Goal: Information Seeking & Learning: Learn about a topic

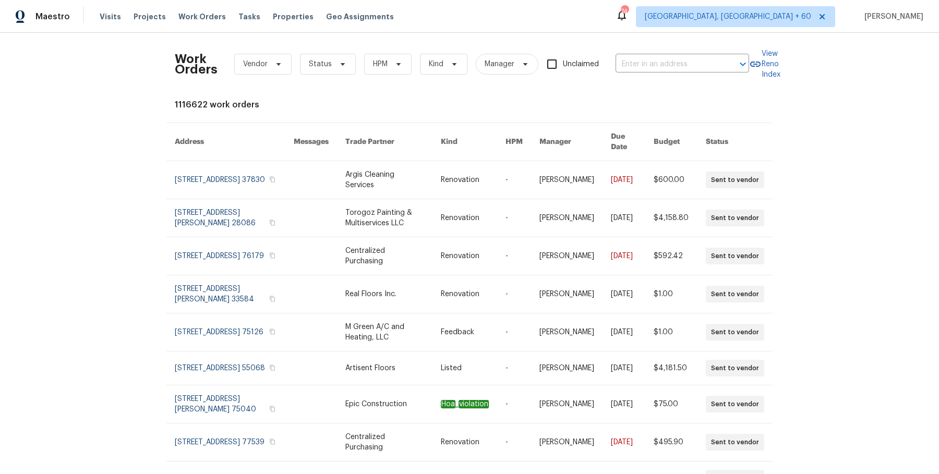
click at [654, 40] on div "Work Orders Vendor Status HPM Kind Manager Unclaimed ​ View Reno Index 1116622 …" at bounding box center [469, 253] width 939 height 441
click at [654, 64] on input "text" at bounding box center [668, 64] width 104 height 16
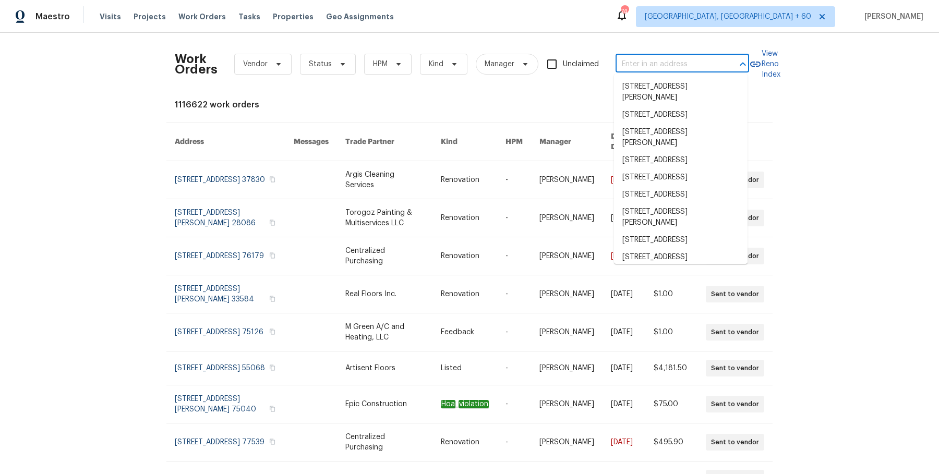
paste input "[STREET_ADDRESS]"
type input "[STREET_ADDRESS]"
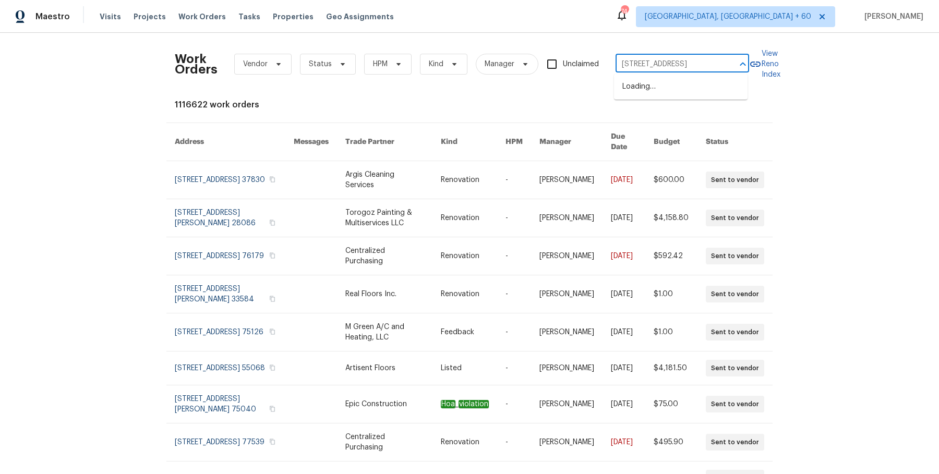
scroll to position [0, 38]
click at [650, 86] on li "[STREET_ADDRESS]" at bounding box center [681, 86] width 134 height 17
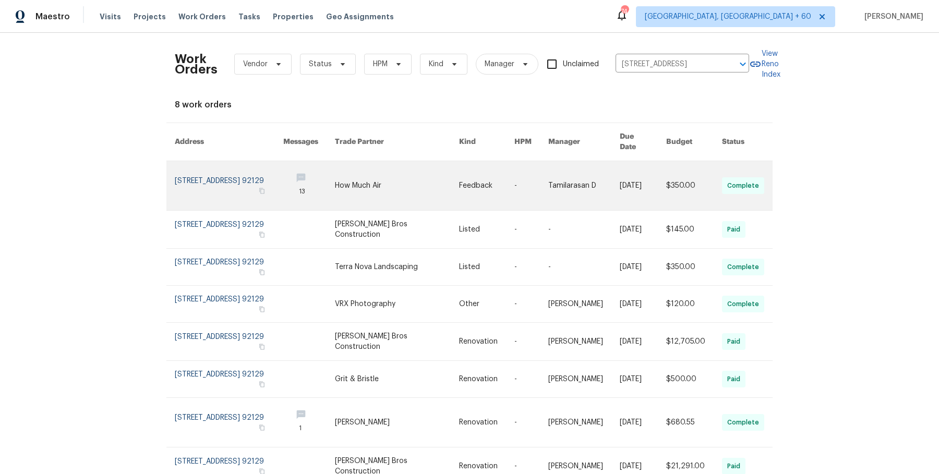
click at [538, 172] on link at bounding box center [531, 185] width 34 height 49
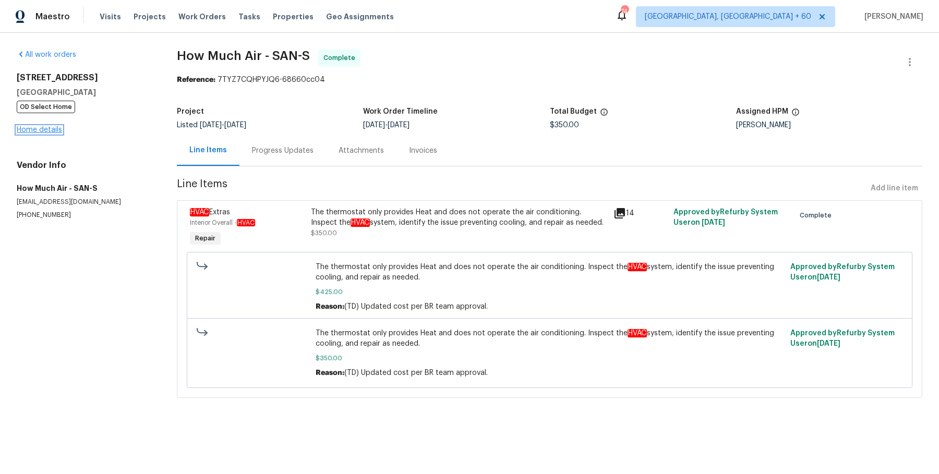
click at [29, 130] on link "Home details" at bounding box center [39, 129] width 45 height 7
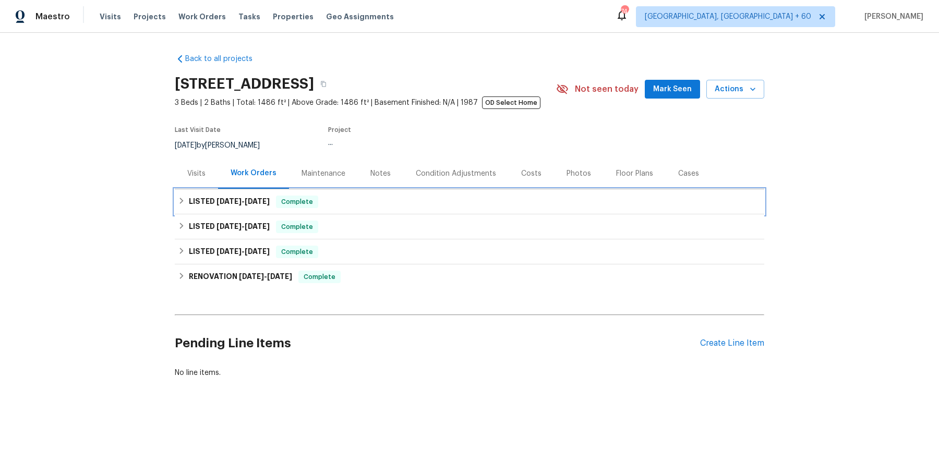
click at [328, 203] on div "LISTED [DATE] - [DATE] Complete" at bounding box center [469, 202] width 583 height 13
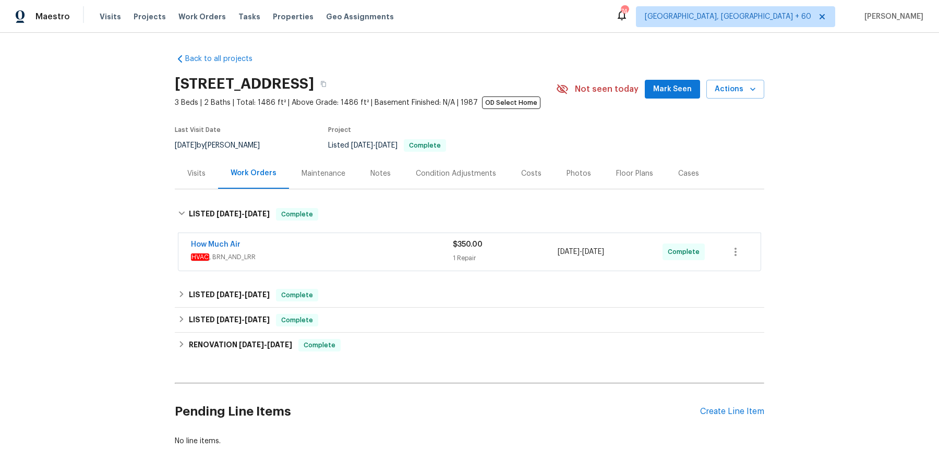
click at [343, 269] on div "How Much Air HVAC , BRN_AND_LRR $350.00 1 Repair [DATE] - [DATE] Complete" at bounding box center [469, 252] width 582 height 38
click at [350, 258] on span "HVAC , BRN_AND_LRR" at bounding box center [322, 257] width 262 height 10
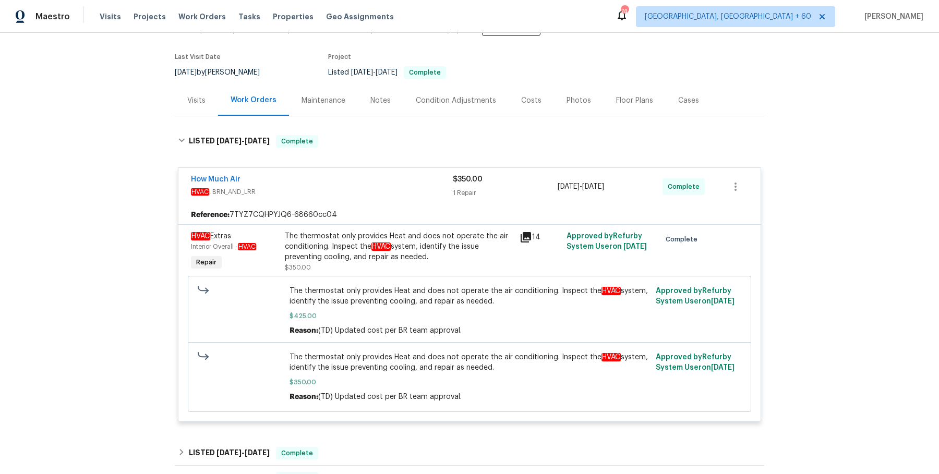
scroll to position [216, 0]
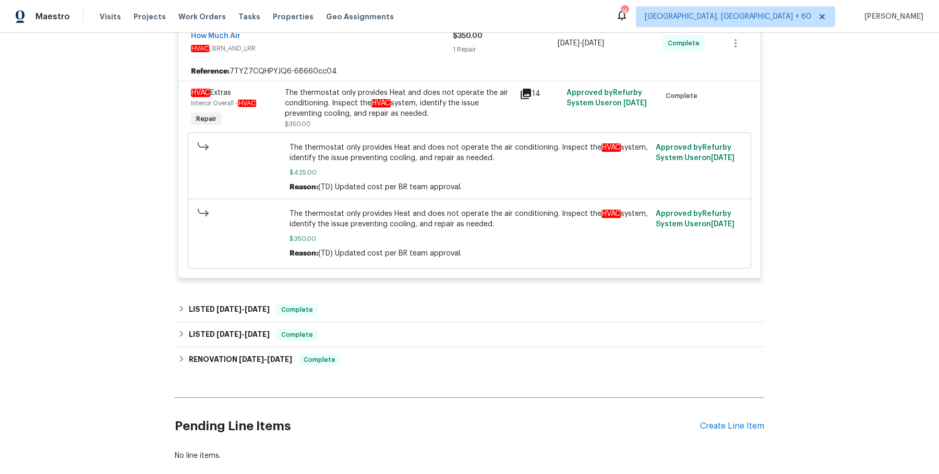
click at [365, 293] on div "Back to all projects [STREET_ADDRESS] 3 Beds | 2 Baths | Total: 1486 ft² | Abov…" at bounding box center [469, 149] width 589 height 641
click at [363, 312] on div "LISTED [DATE] - [DATE] Complete" at bounding box center [469, 310] width 583 height 13
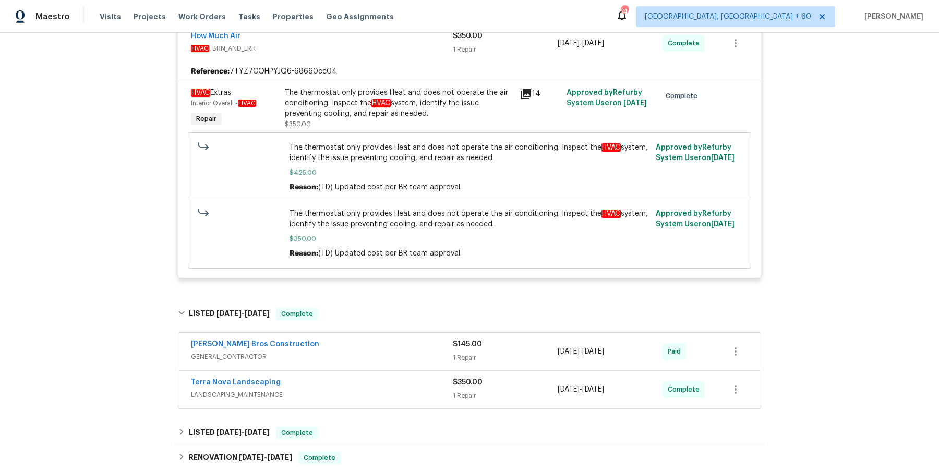
click at [363, 338] on div "[PERSON_NAME] Bros Construction GENERAL_CONTRACTOR $145.00 1 Repair [DATE] - [D…" at bounding box center [469, 352] width 582 height 38
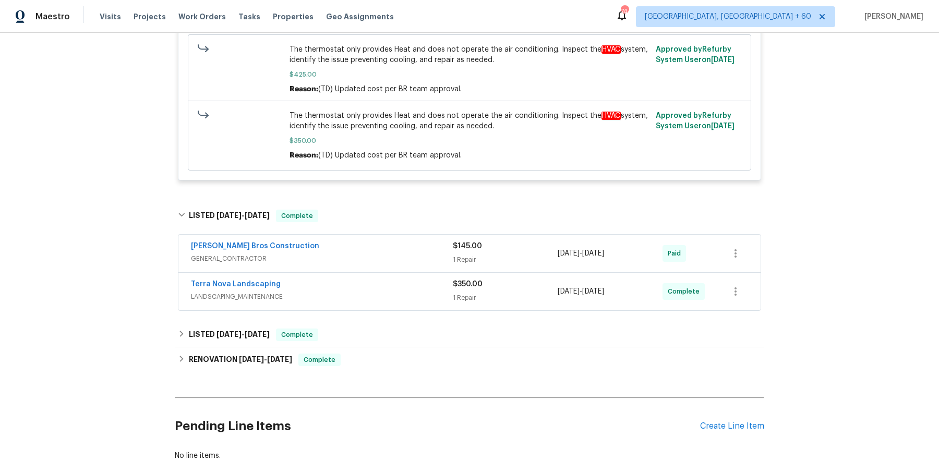
click at [399, 256] on span "GENERAL_CONTRACTOR" at bounding box center [322, 259] width 262 height 10
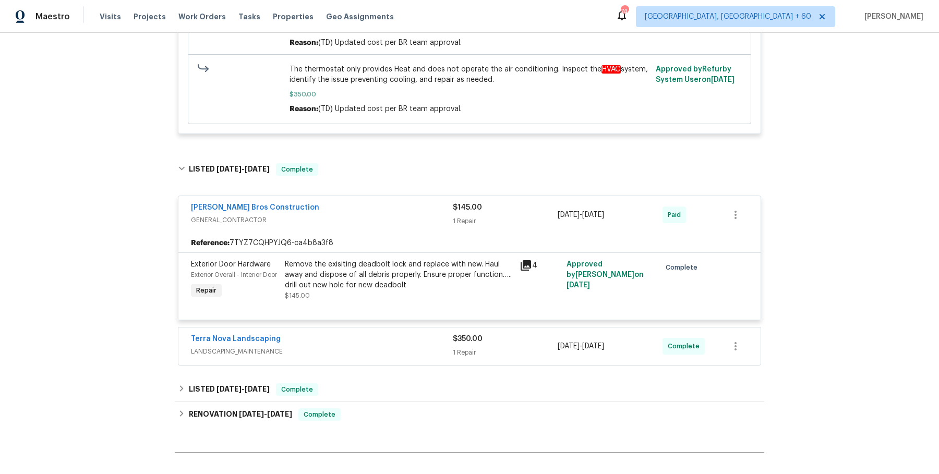
scroll to position [370, 0]
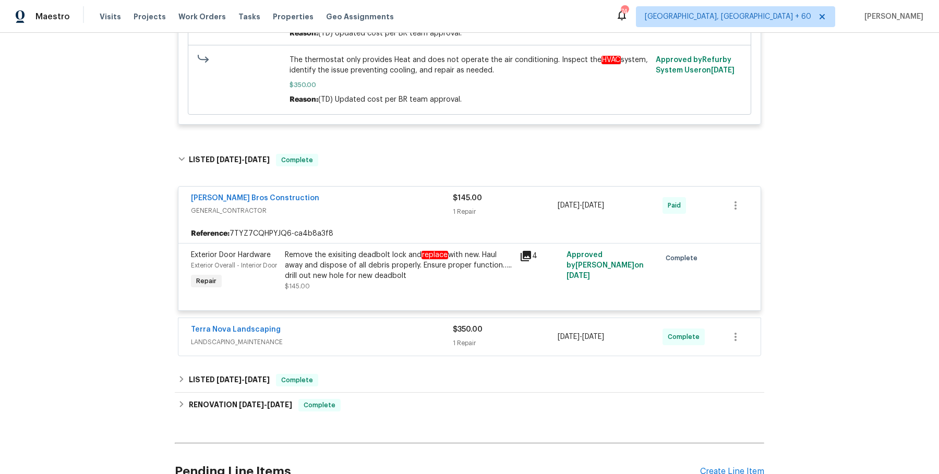
click at [393, 356] on div "Terra Nova Landscaping LANDSCAPING_MAINTENANCE $350.00 1 Repair [DATE] - [DATE]…" at bounding box center [469, 337] width 582 height 38
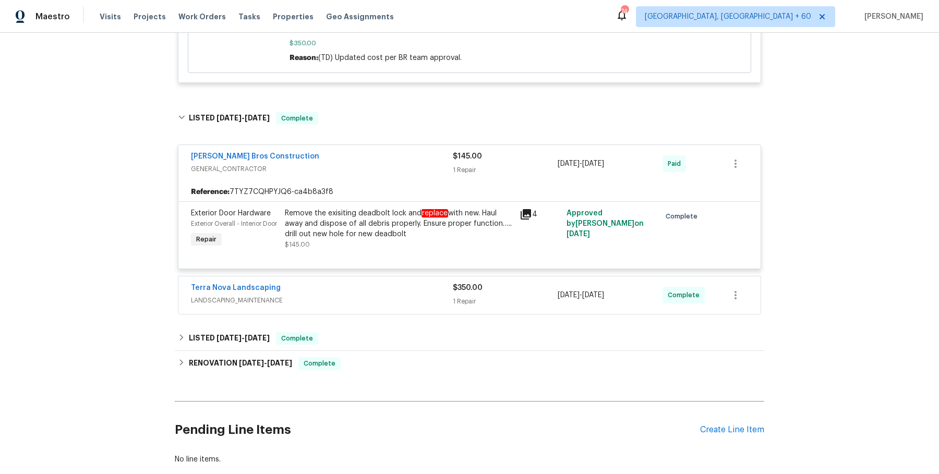
click at [412, 306] on span "LANDSCAPING_MAINTENANCE" at bounding box center [322, 300] width 262 height 10
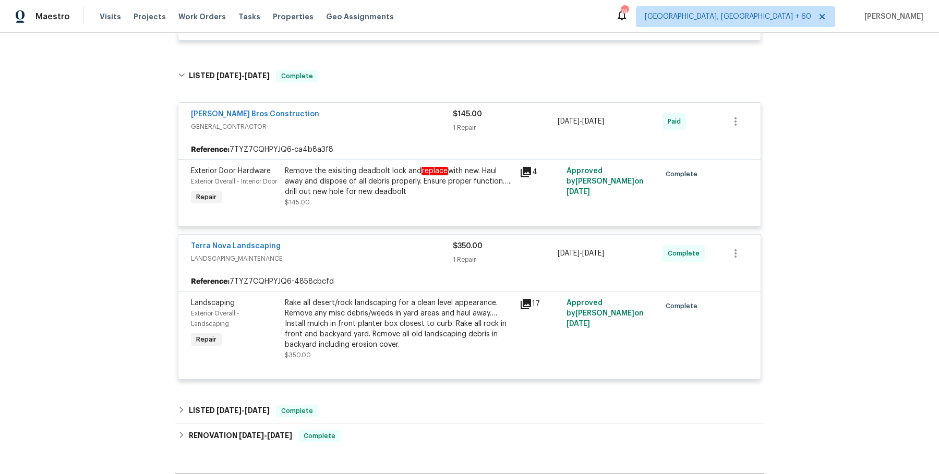
scroll to position [527, 0]
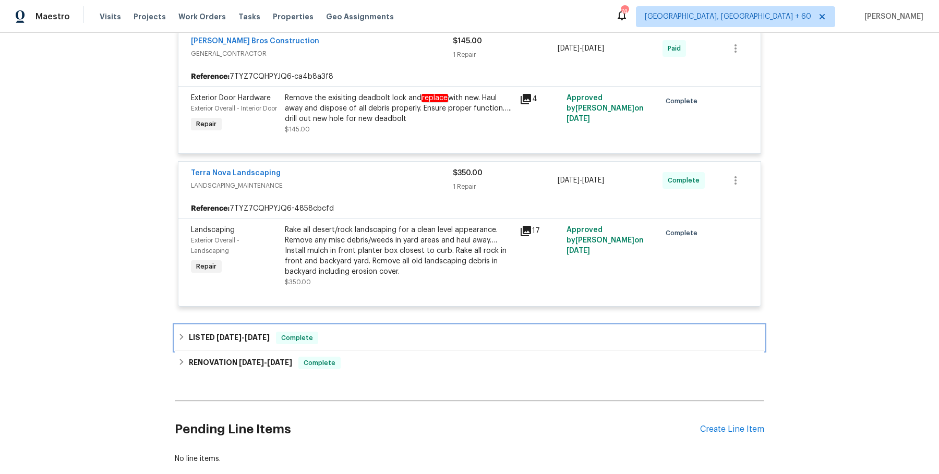
click at [375, 344] on div "LISTED [DATE] - [DATE] Complete" at bounding box center [469, 338] width 583 height 13
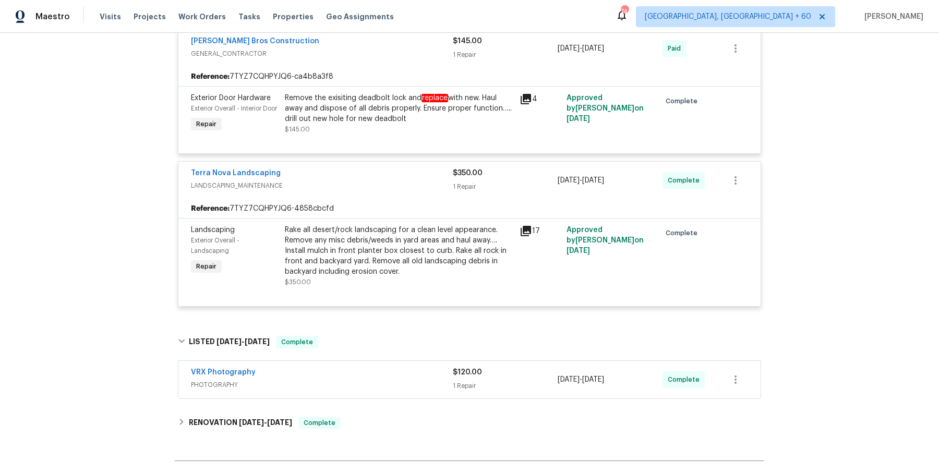
click at [350, 380] on div "VRX Photography" at bounding box center [322, 373] width 262 height 13
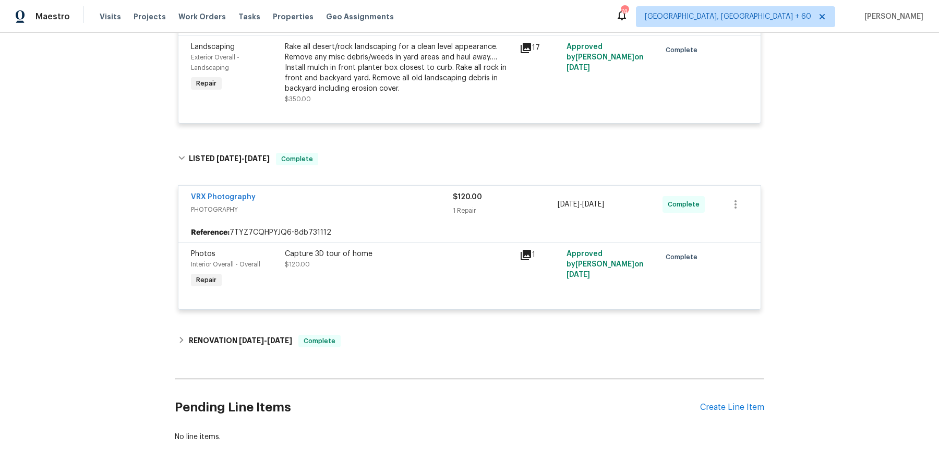
scroll to position [721, 0]
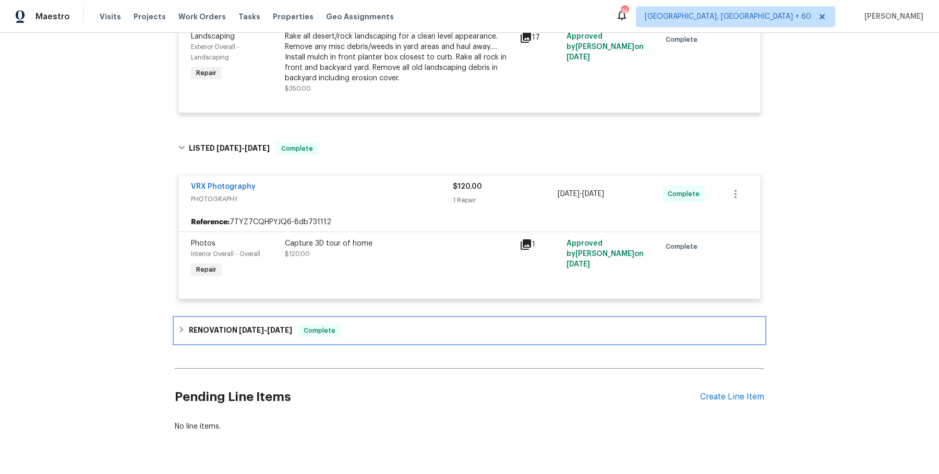
click at [347, 332] on div "RENOVATION [DATE] - [DATE] Complete" at bounding box center [469, 330] width 589 height 25
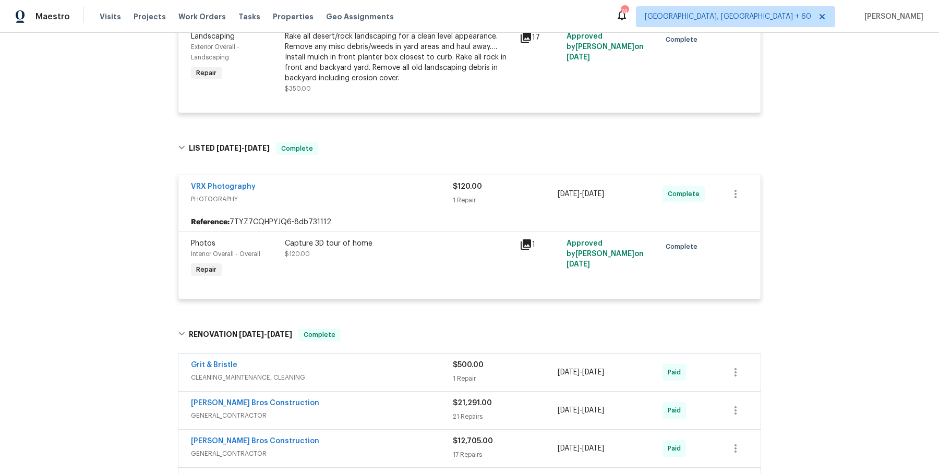
click at [351, 372] on div "Grit & Bristle" at bounding box center [322, 366] width 262 height 13
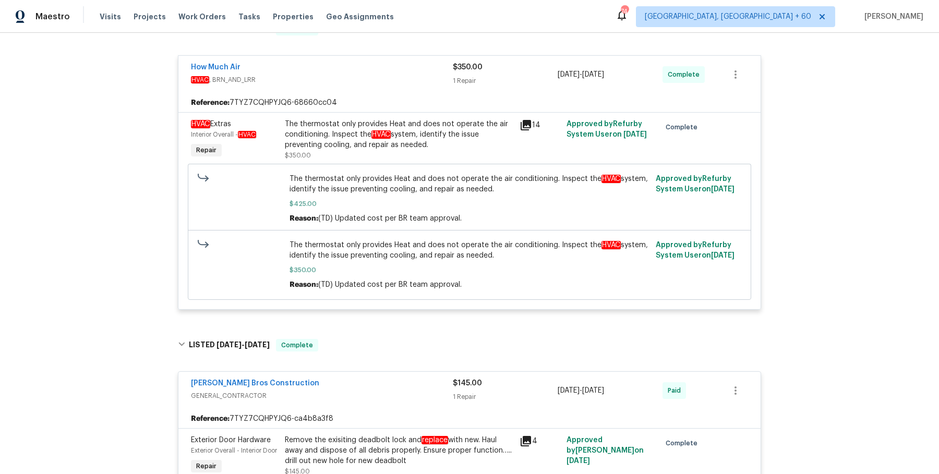
scroll to position [179, 0]
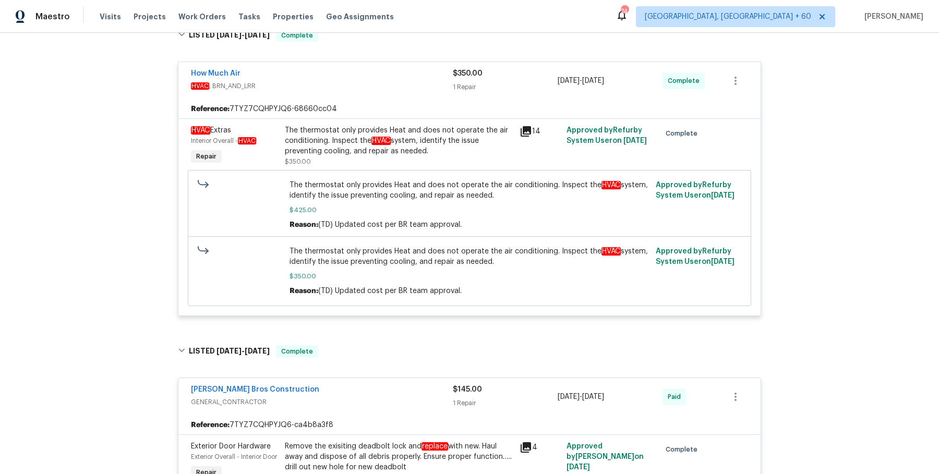
click at [340, 140] on div "The thermostat only provides Heat and does not operate the air conditioning. In…" at bounding box center [399, 140] width 228 height 31
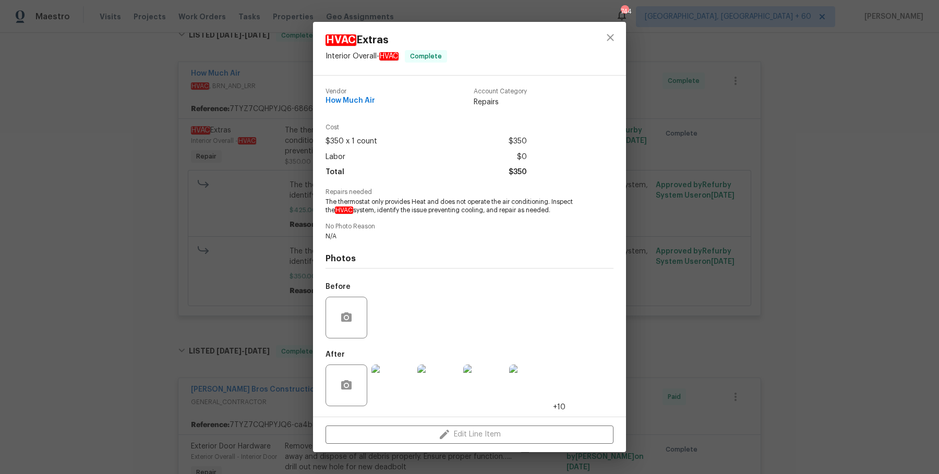
click at [631, 376] on div "HVAC Extras Interior Overall - HVAC Complete Vendor How Much Air Account Catego…" at bounding box center [469, 237] width 939 height 474
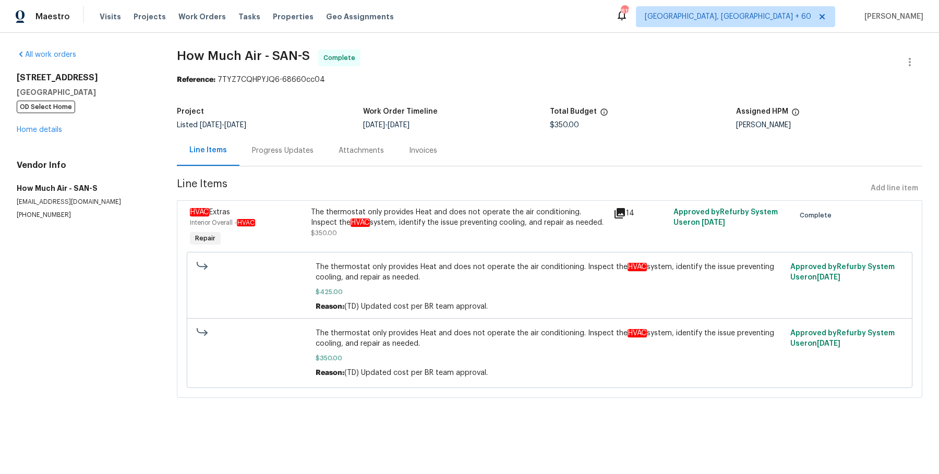
click at [279, 150] on div "Progress Updates" at bounding box center [283, 151] width 62 height 10
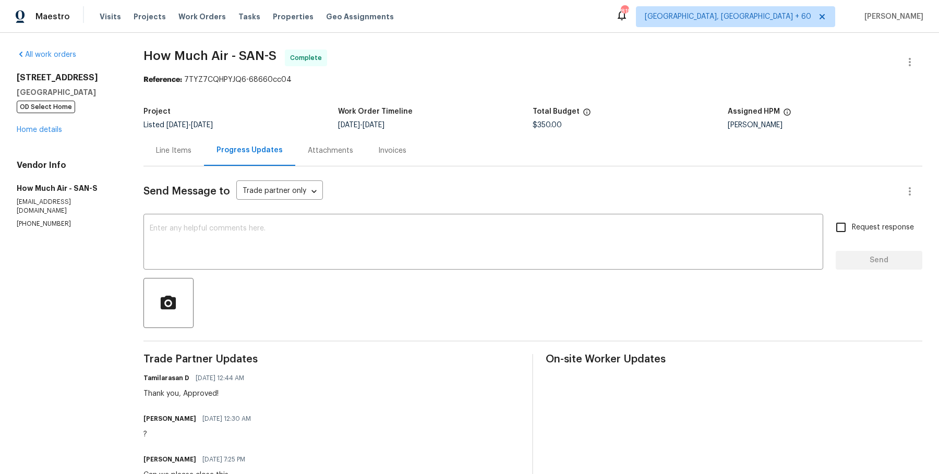
click at [321, 156] on div "Attachments" at bounding box center [330, 150] width 70 height 31
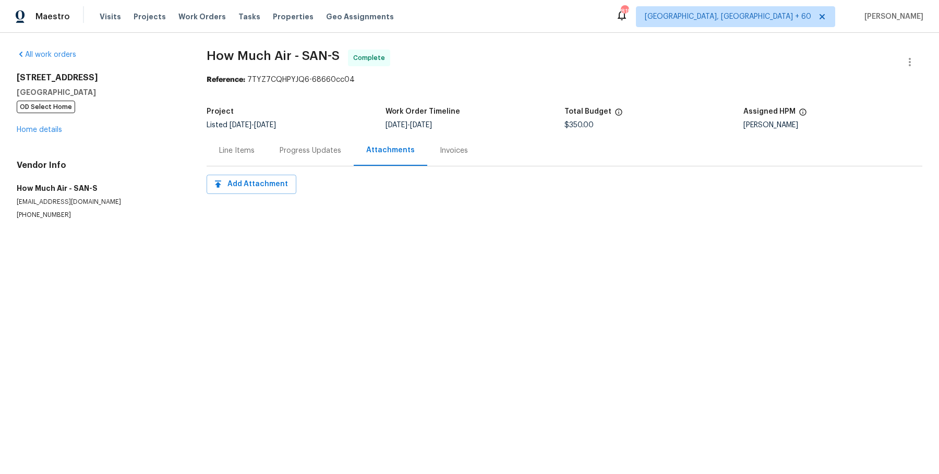
click at [455, 152] on div "Invoices" at bounding box center [454, 151] width 28 height 10
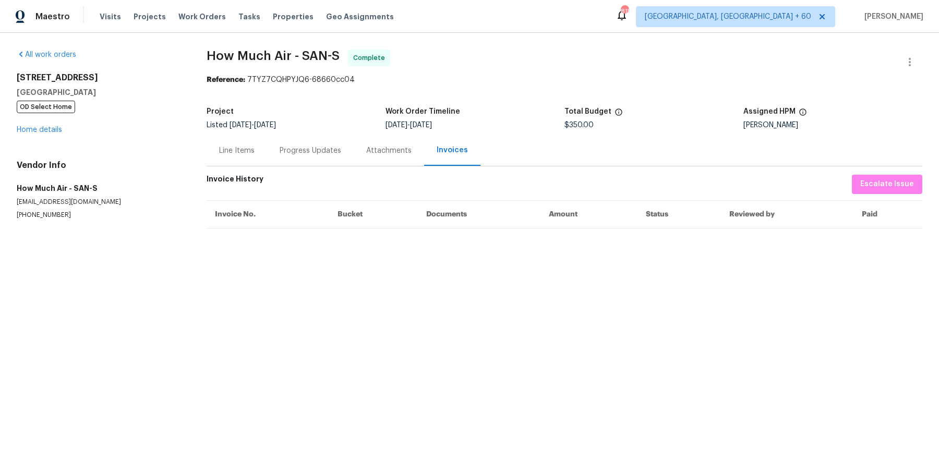
click at [256, 164] on div "Line Items" at bounding box center [237, 150] width 61 height 31
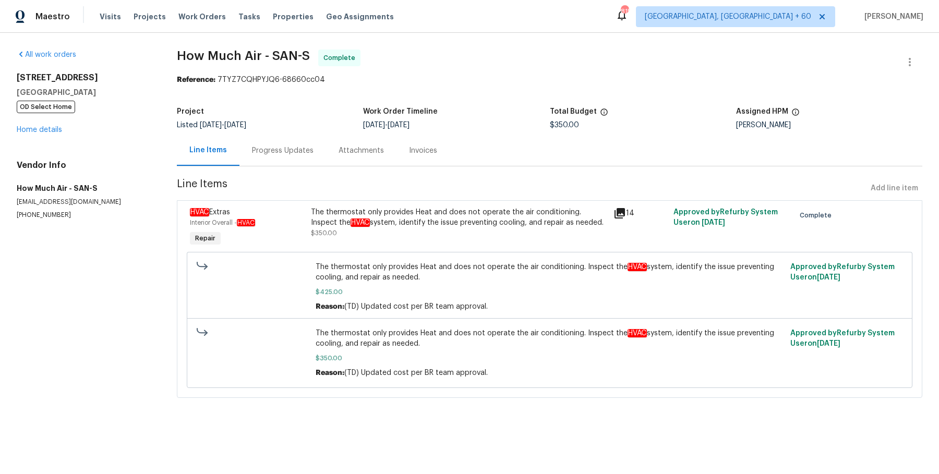
click at [421, 150] on div "Invoices" at bounding box center [423, 151] width 28 height 10
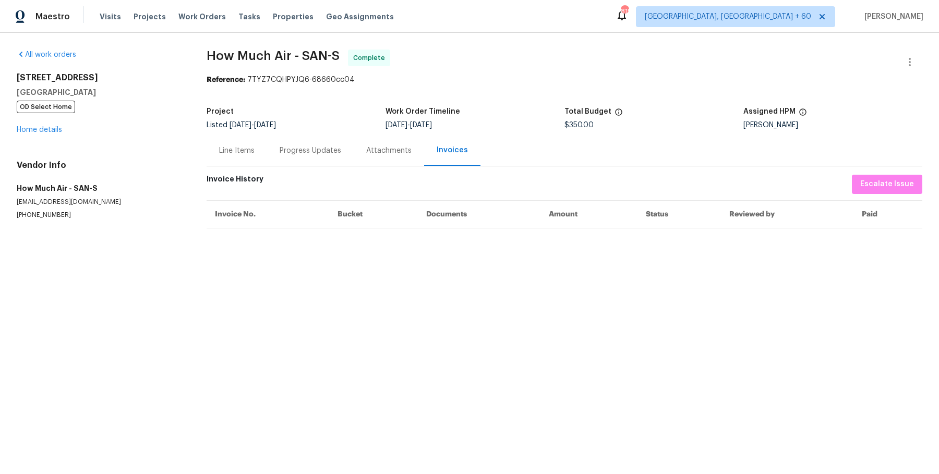
click at [343, 149] on div "Progress Updates" at bounding box center [310, 150] width 87 height 31
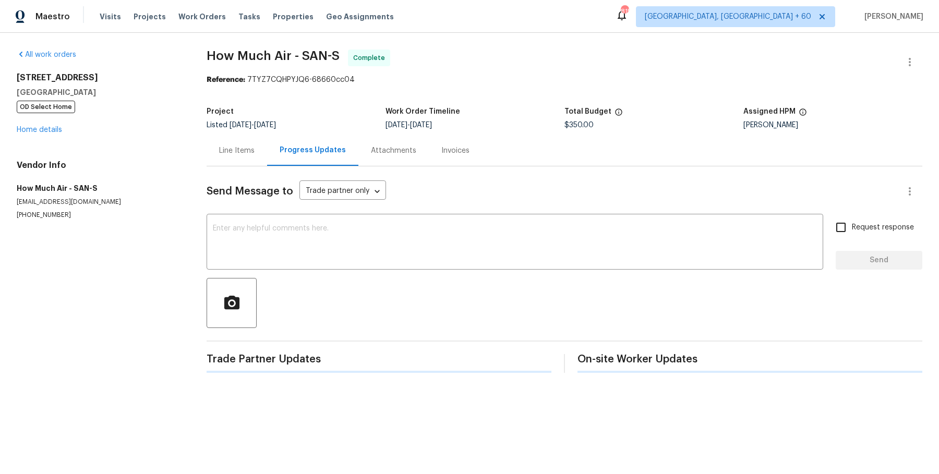
click at [252, 154] on div "Line Items" at bounding box center [236, 151] width 35 height 10
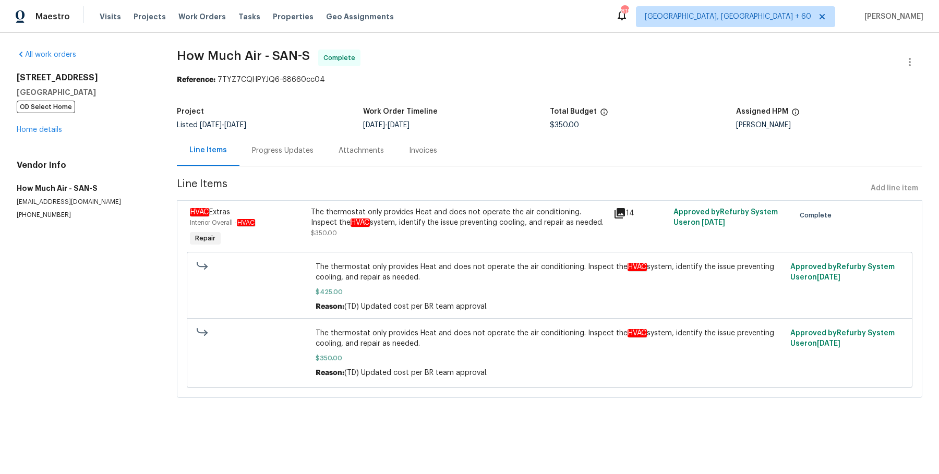
click at [284, 152] on div "Progress Updates" at bounding box center [283, 151] width 62 height 10
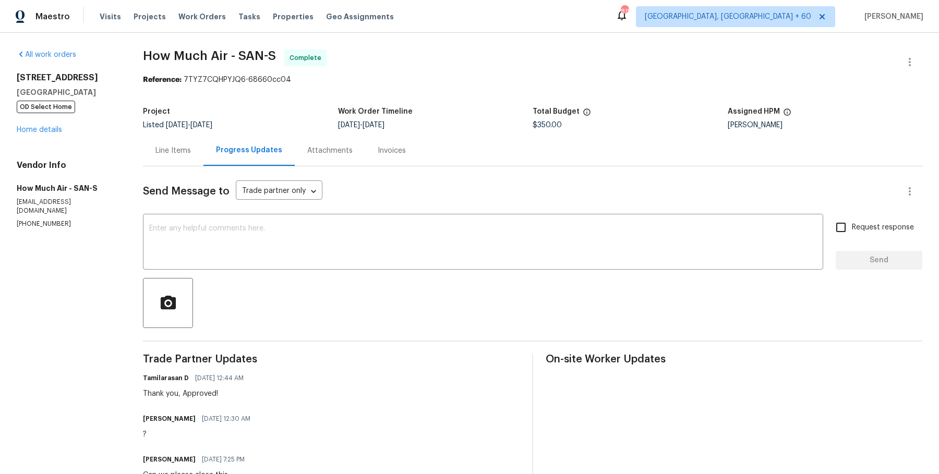
click at [369, 158] on div "Invoices" at bounding box center [391, 150] width 53 height 31
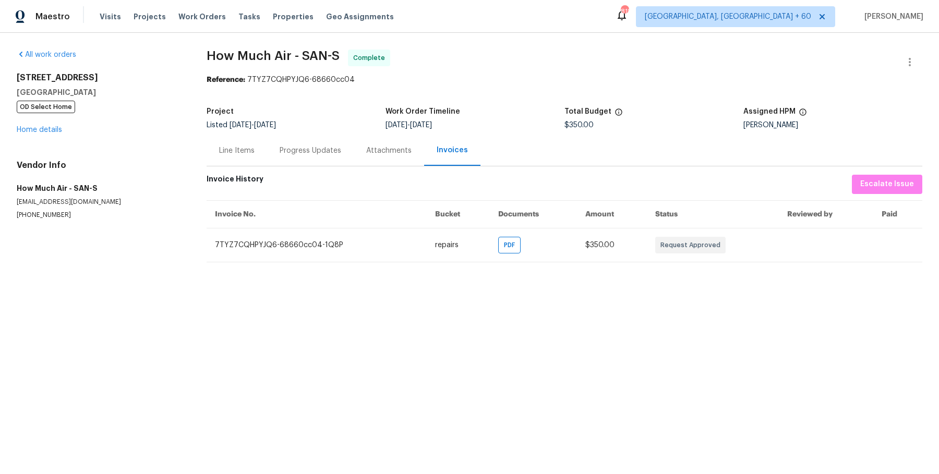
click at [245, 160] on div "Line Items" at bounding box center [237, 150] width 61 height 31
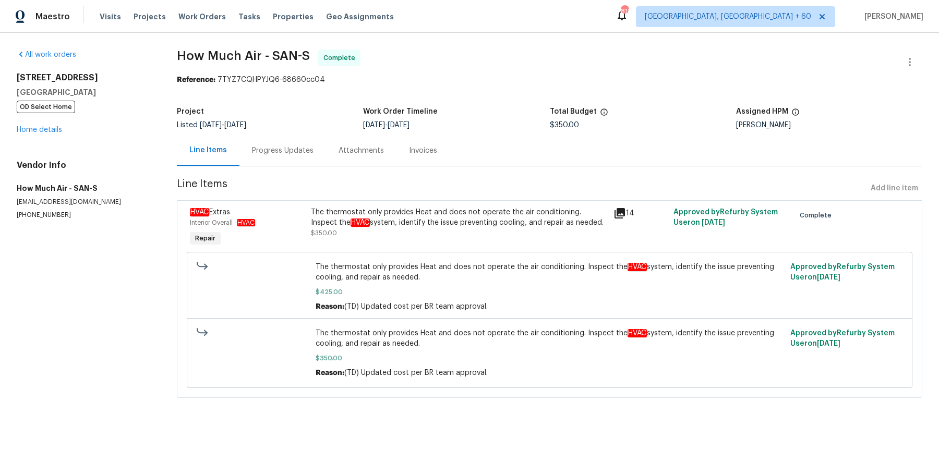
click at [427, 153] on div "Invoices" at bounding box center [423, 151] width 28 height 10
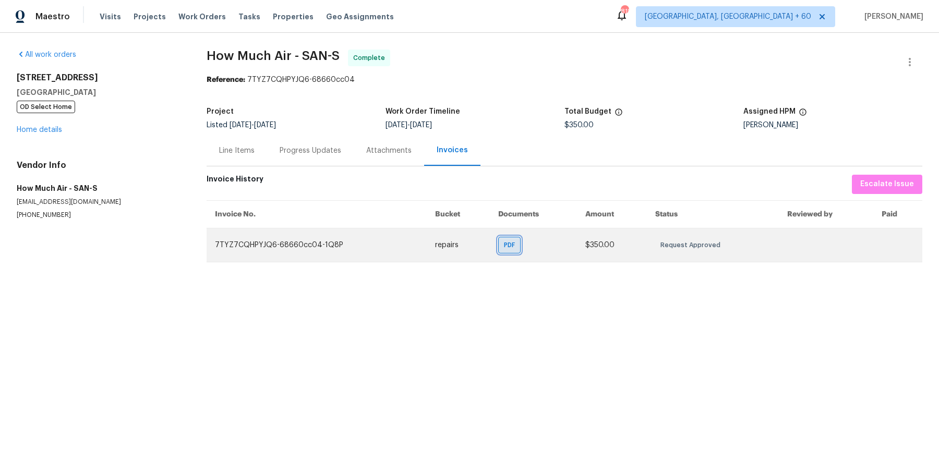
click at [510, 240] on span "PDF" at bounding box center [511, 245] width 15 height 10
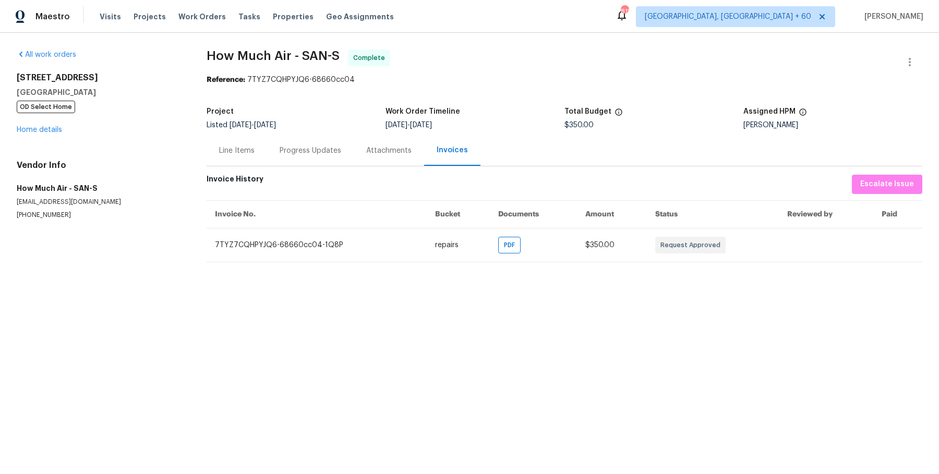
click at [216, 140] on div "Line Items" at bounding box center [237, 150] width 61 height 31
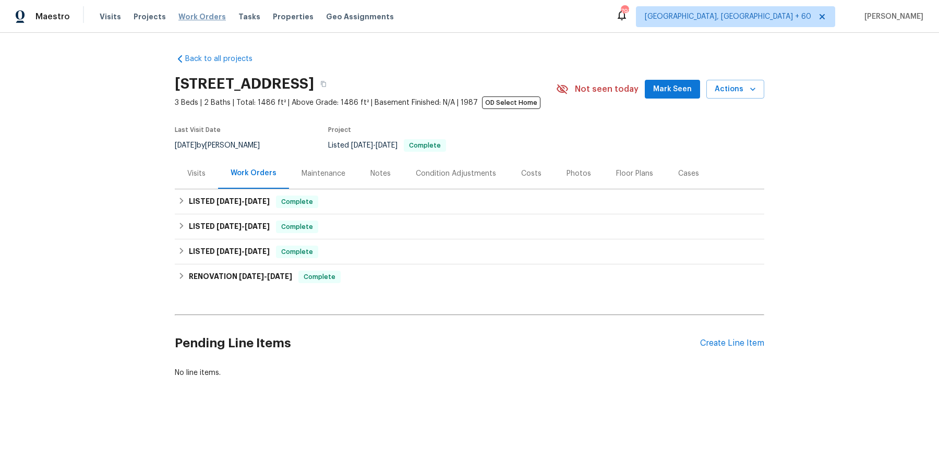
click at [198, 15] on span "Work Orders" at bounding box center [201, 16] width 47 height 10
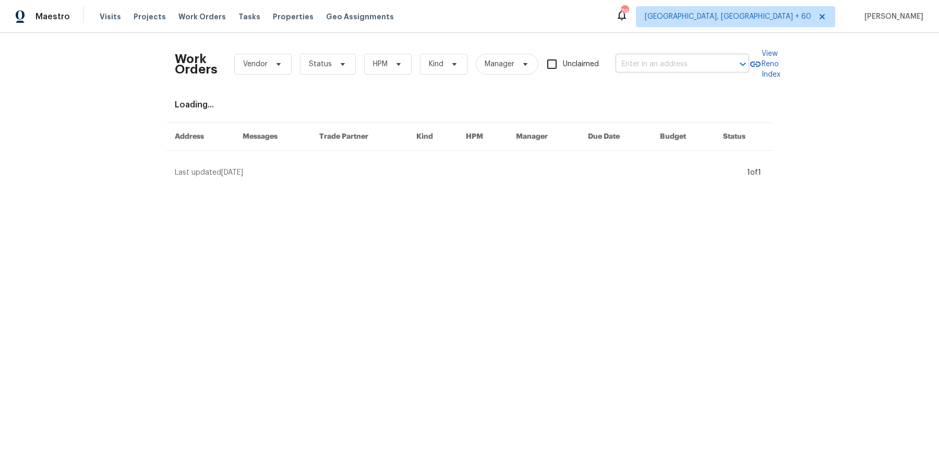
click at [691, 61] on input "text" at bounding box center [668, 64] width 104 height 16
paste input "2114A 14th Ave N Nashville, TN 37208"
type input "2114A 14th Ave N Nashville, TN 37208"
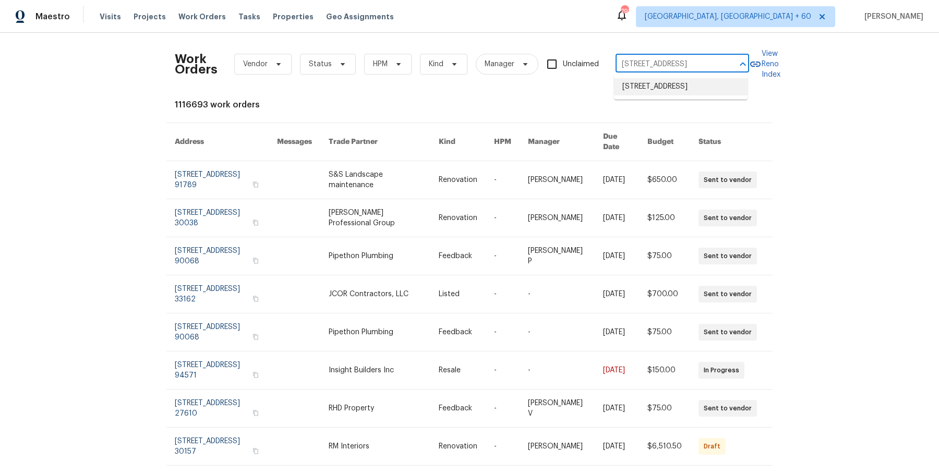
click at [670, 83] on li "2114A 14th Ave N, Nashville, TN 37208" at bounding box center [681, 86] width 134 height 17
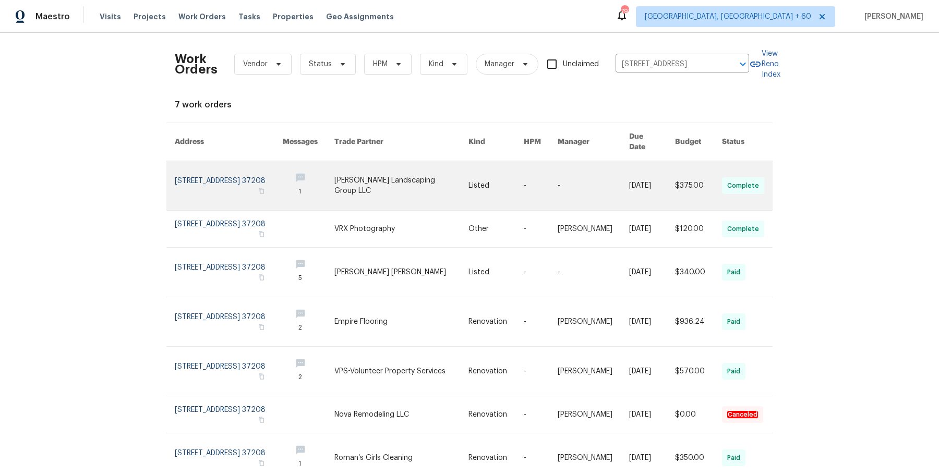
click at [467, 173] on link at bounding box center [401, 185] width 134 height 49
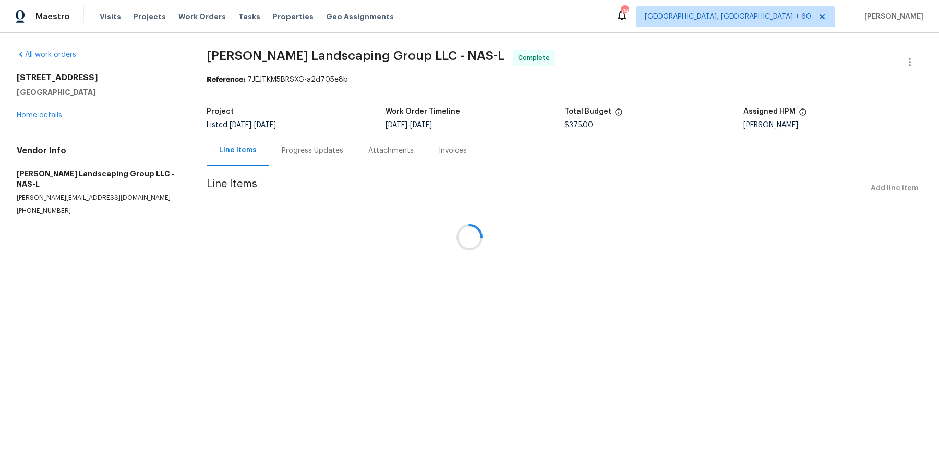
click at [44, 115] on div at bounding box center [469, 237] width 939 height 474
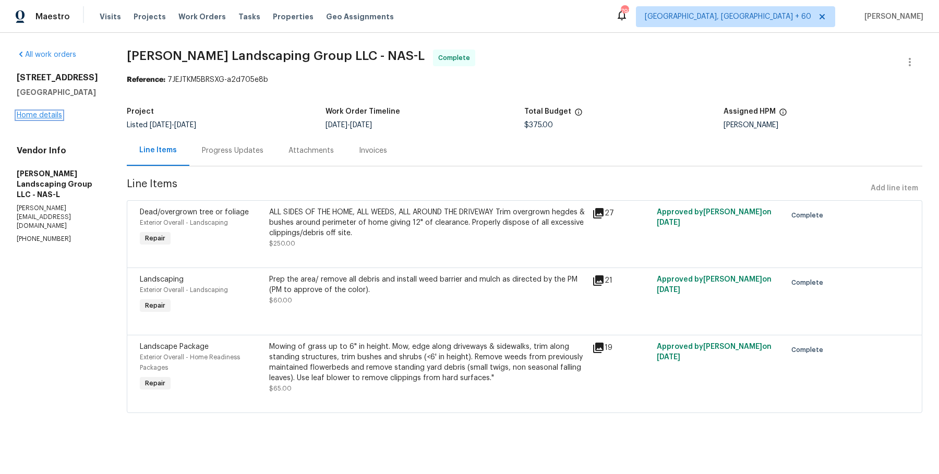
click at [47, 115] on link "Home details" at bounding box center [39, 115] width 45 height 7
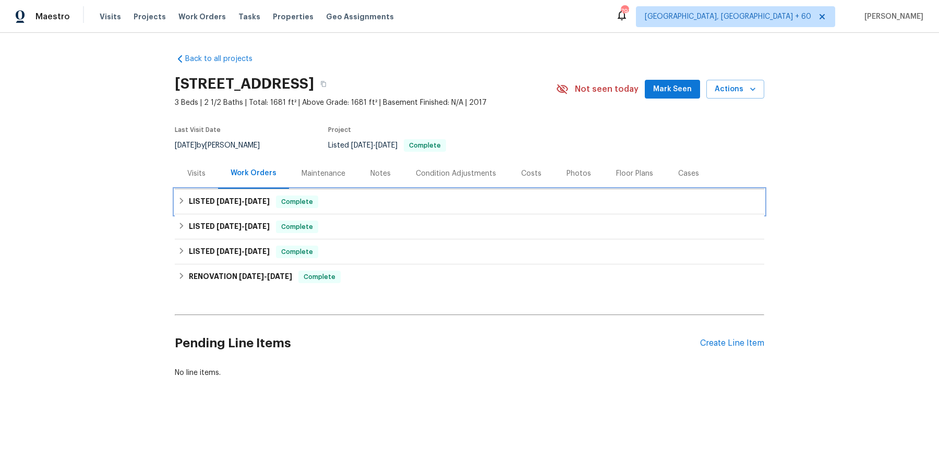
click at [371, 200] on div "LISTED 8/26/25 - 8/27/25 Complete" at bounding box center [469, 202] width 583 height 13
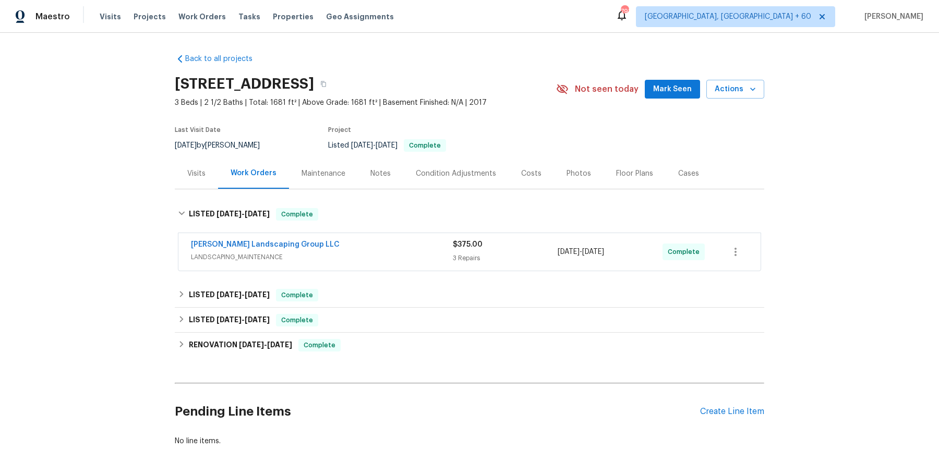
click at [370, 252] on span "LANDSCAPING_MAINTENANCE" at bounding box center [322, 257] width 262 height 10
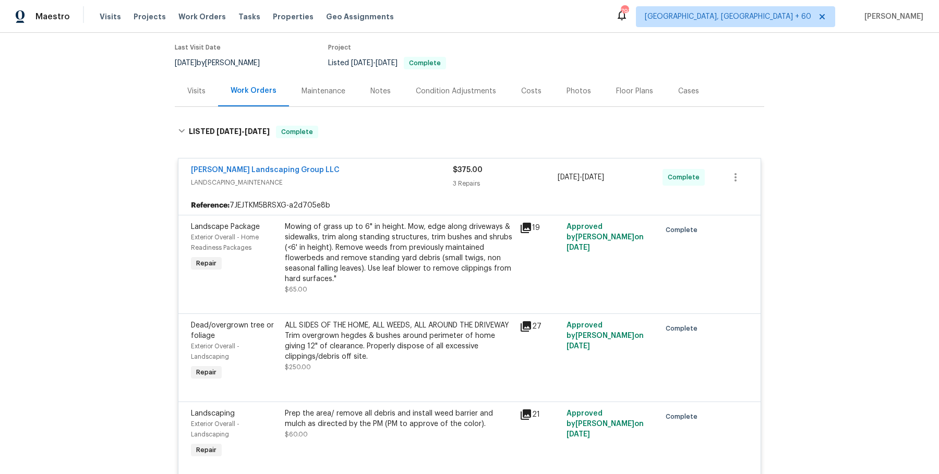
scroll to position [342, 0]
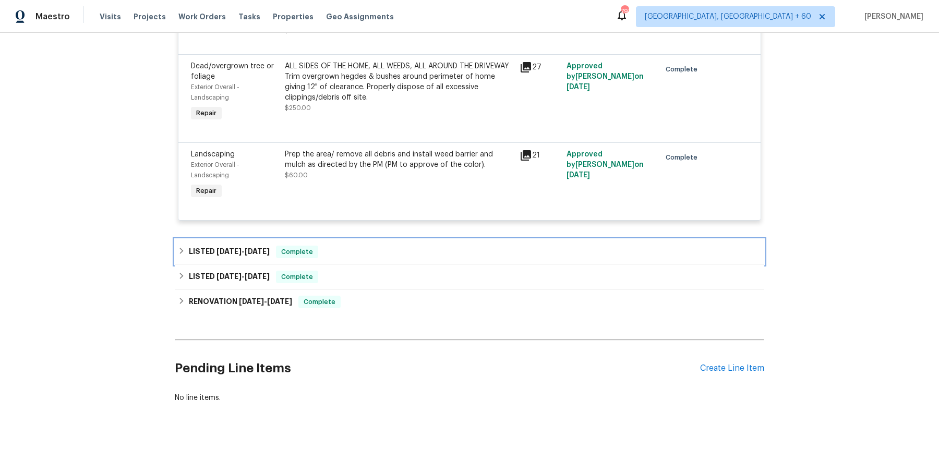
click at [340, 256] on div "LISTED 3/1/25 - 3/3/25 Complete" at bounding box center [469, 252] width 583 height 13
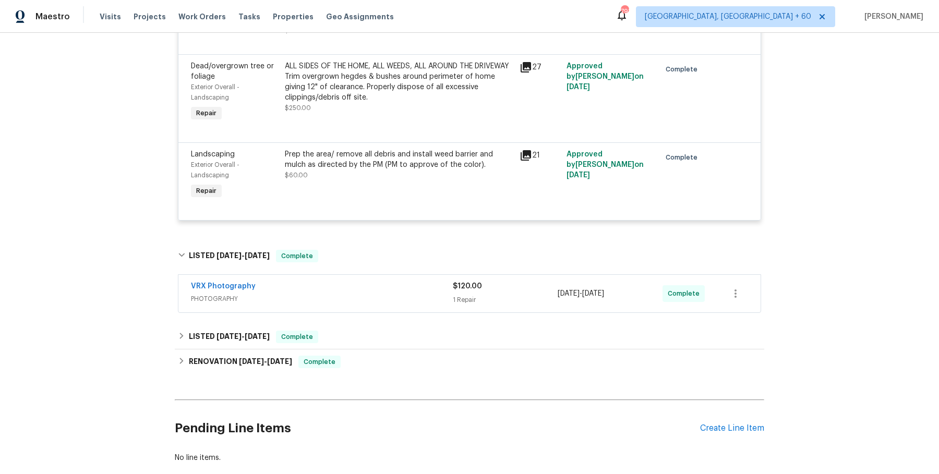
click at [340, 288] on div "VRX Photography" at bounding box center [322, 287] width 262 height 13
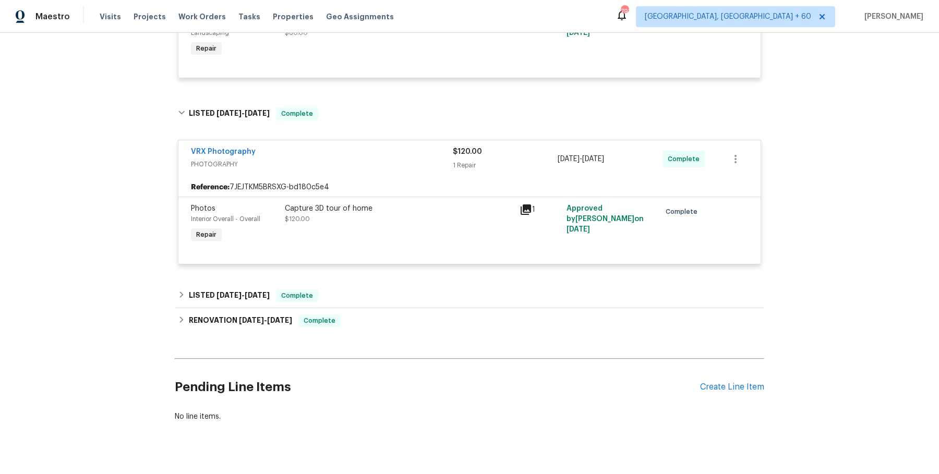
scroll to position [502, 0]
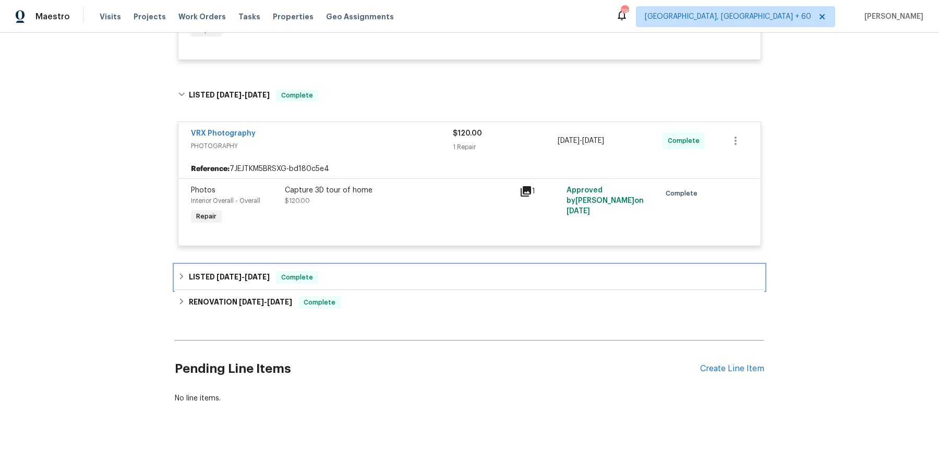
click at [340, 277] on div "LISTED 1/30/25 - 2/3/25 Complete" at bounding box center [469, 277] width 583 height 13
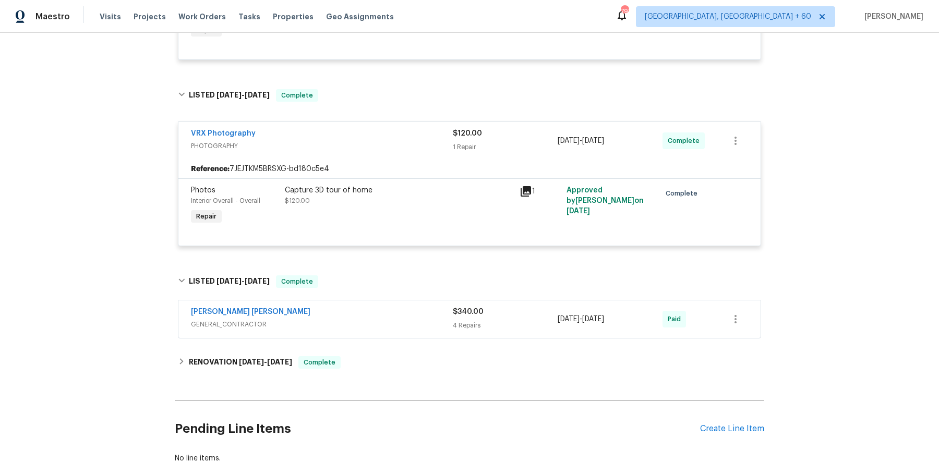
click at [363, 317] on div "Fernando Ruiz Hernandez" at bounding box center [322, 313] width 262 height 13
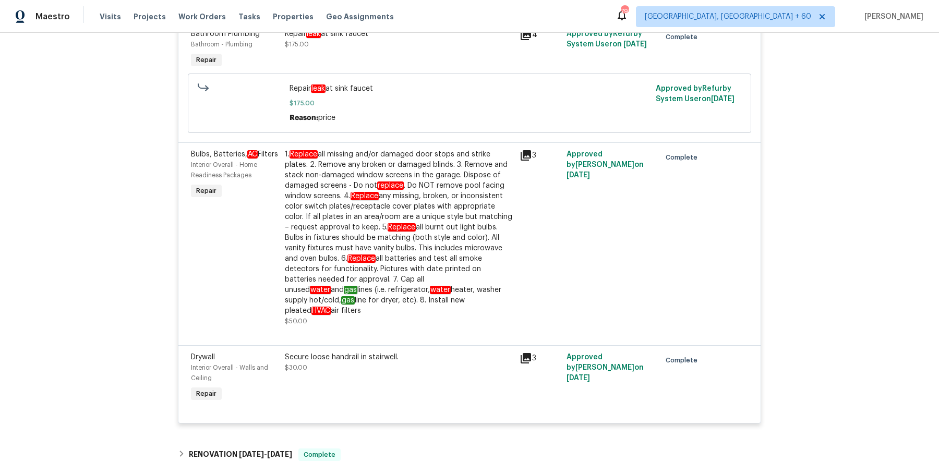
scroll to position [1054, 0]
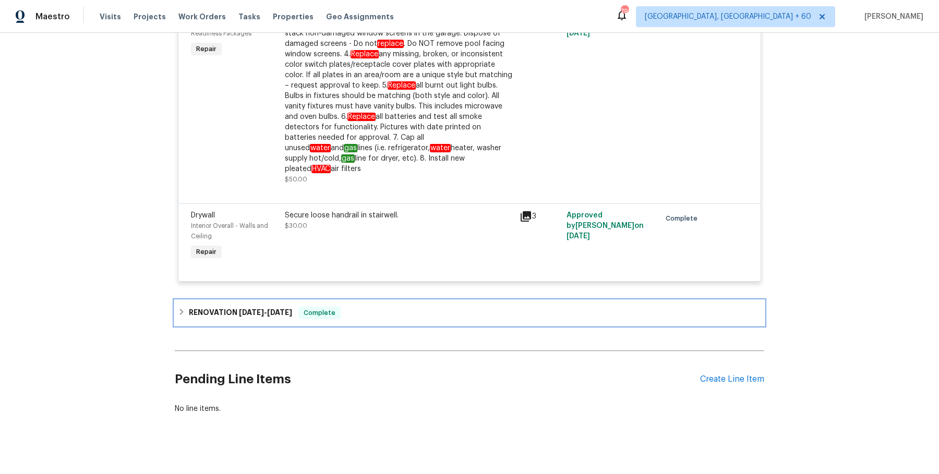
click at [366, 311] on div "RENOVATION 12/5/24 - 12/7/24 Complete" at bounding box center [469, 312] width 589 height 25
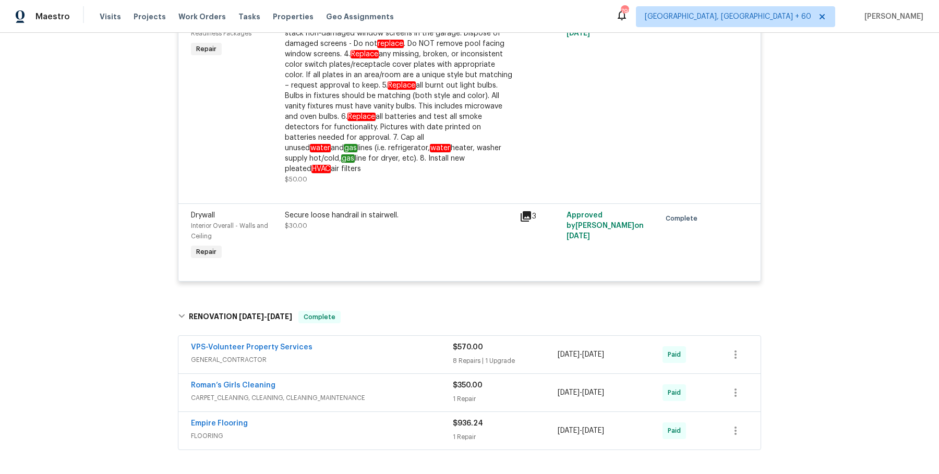
click at [379, 354] on div "VPS-Volunteer Property Services GENERAL_CONTRACTOR" at bounding box center [322, 354] width 262 height 25
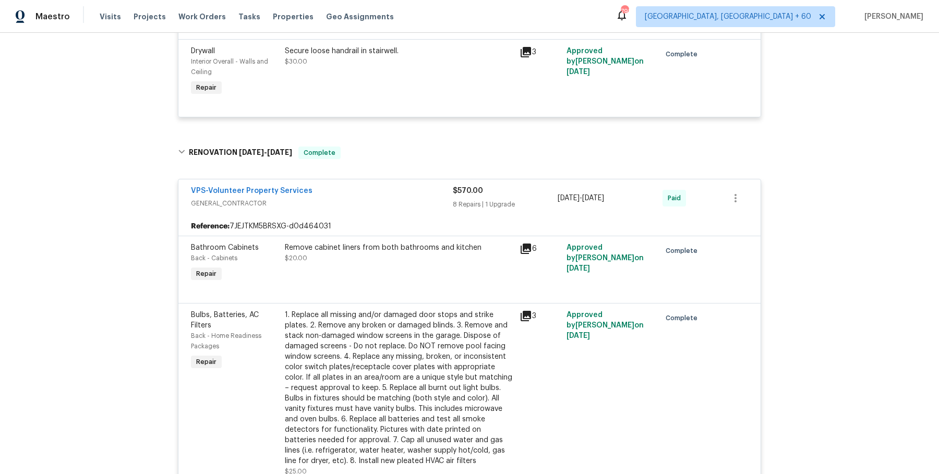
scroll to position [2020, 0]
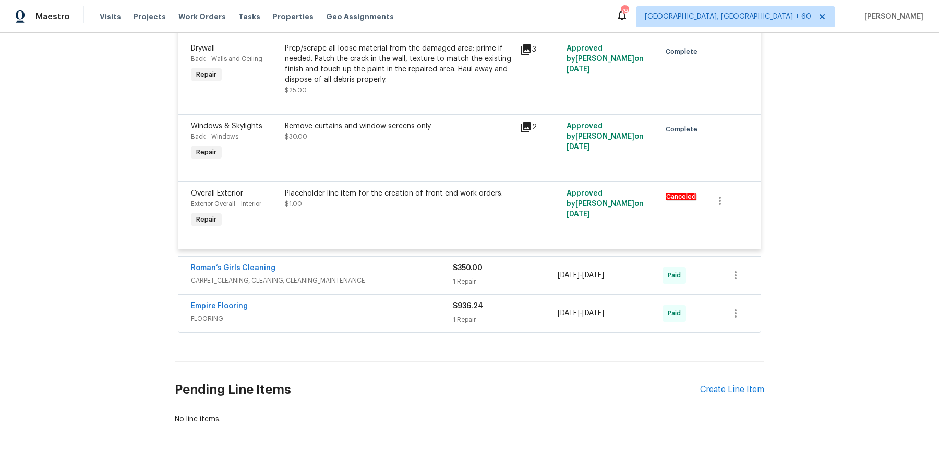
click at [392, 275] on span "CARPET_CLEANING, CLEANING, CLEANING_MAINTENANCE" at bounding box center [322, 280] width 262 height 10
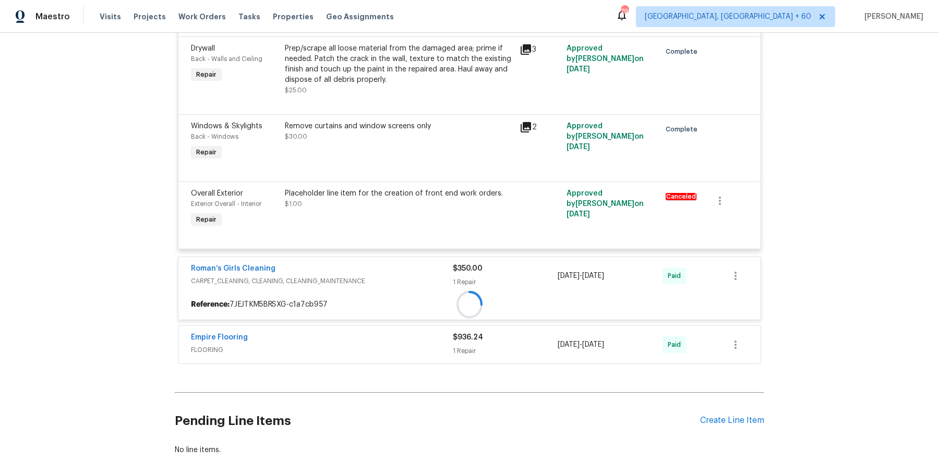
scroll to position [2053, 0]
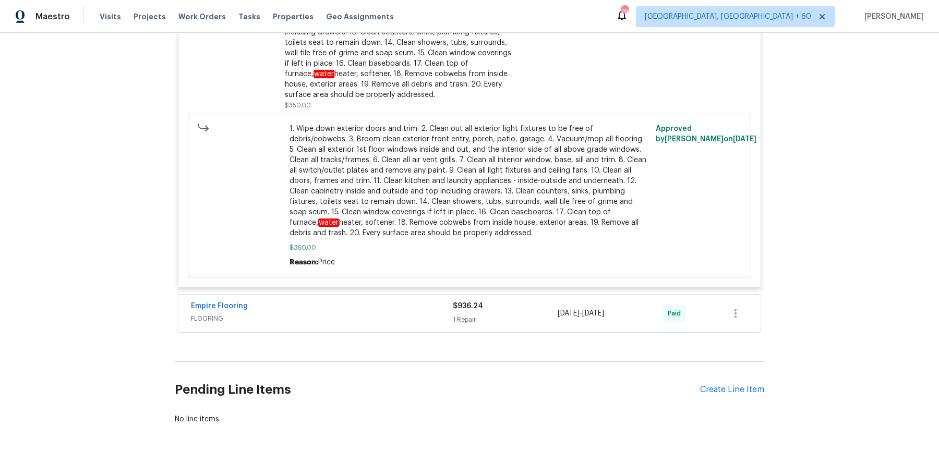
click at [392, 313] on span "FLOORING" at bounding box center [322, 318] width 262 height 10
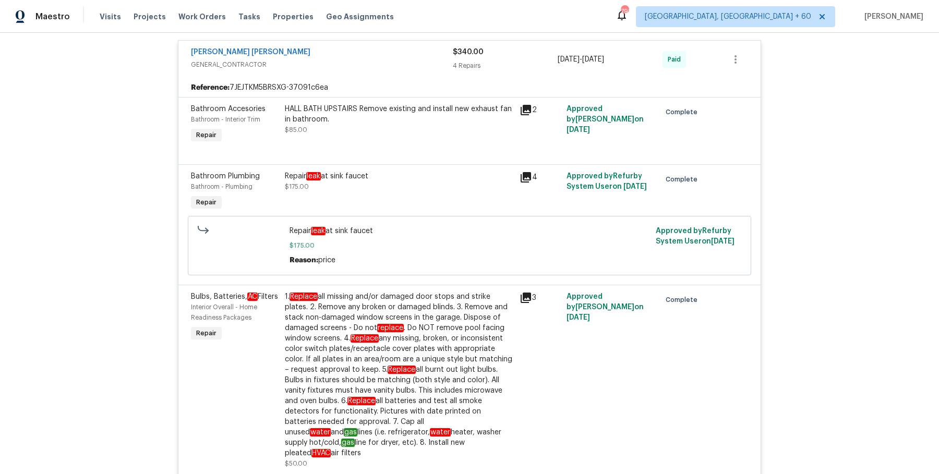
scroll to position [0, 0]
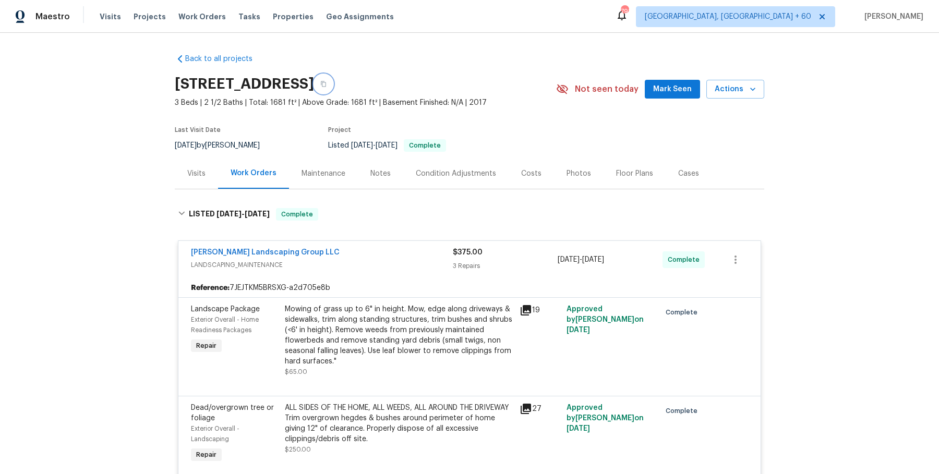
click at [333, 87] on button "button" at bounding box center [323, 84] width 19 height 19
click at [201, 19] on span "Work Orders" at bounding box center [201, 16] width 47 height 10
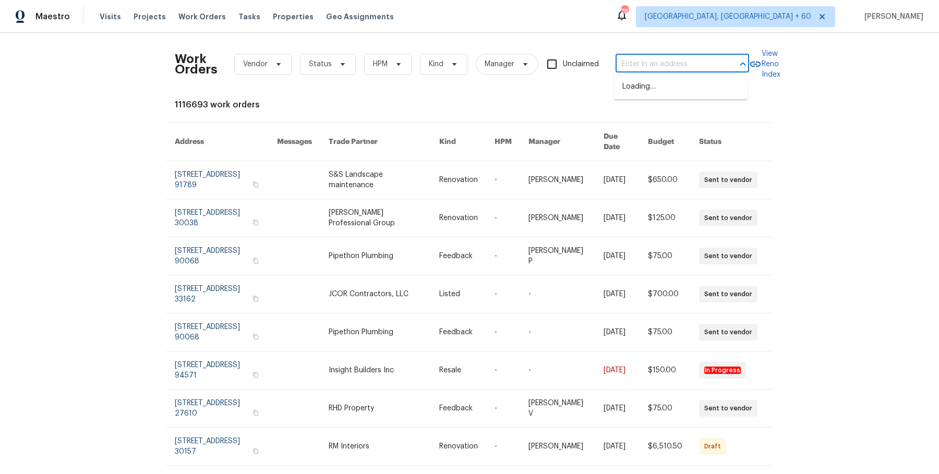
click at [703, 56] on input "text" at bounding box center [668, 64] width 104 height 16
paste input "824 N Woodstone Ln Nashville, TN 37211"
type input "824 N Woodstone Ln Nashville, TN 37211"
click at [677, 88] on li "824 N Woodstone Ln, Nashville, TN 37211" at bounding box center [681, 86] width 134 height 17
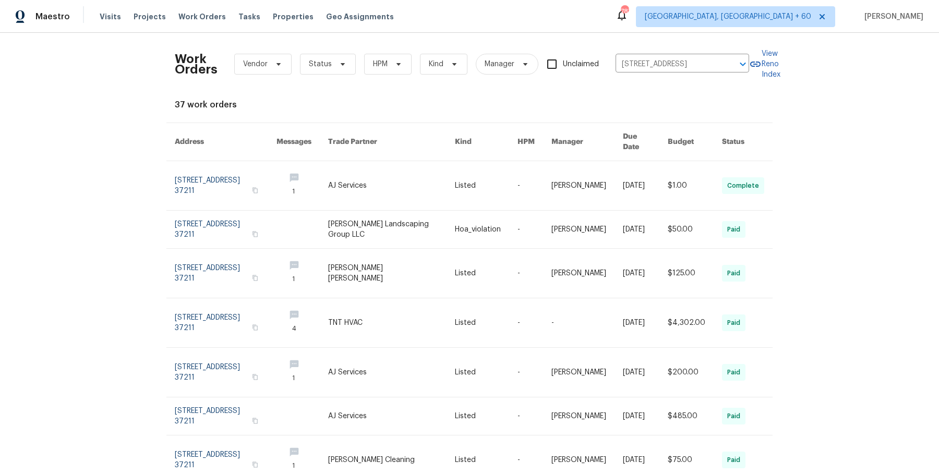
click at [614, 176] on td "8/30/2025" at bounding box center [636, 186] width 45 height 50
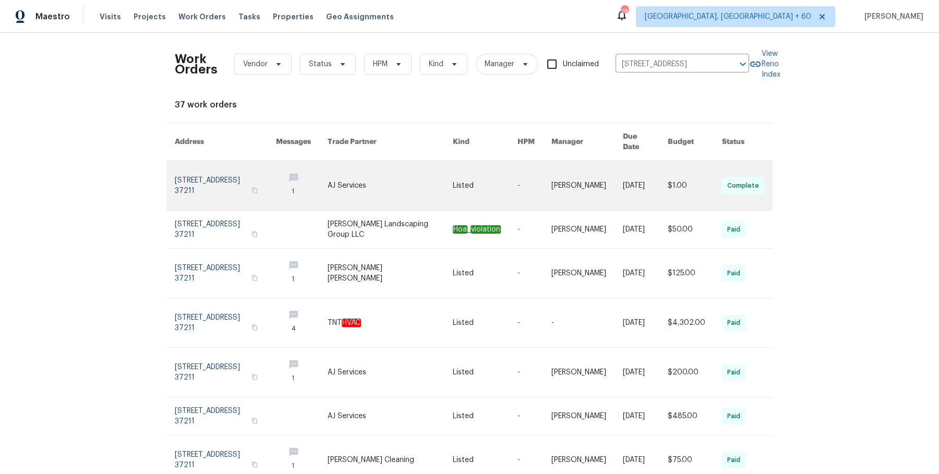
click at [607, 176] on link at bounding box center [586, 185] width 71 height 49
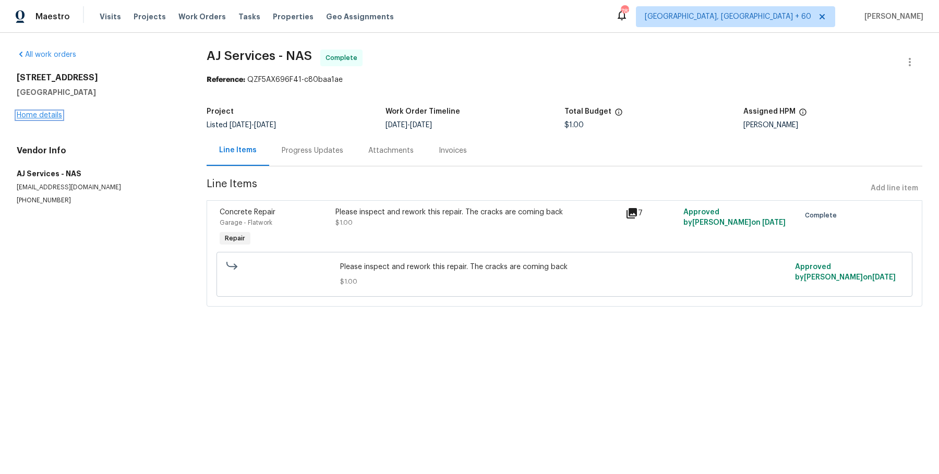
click at [52, 117] on link "Home details" at bounding box center [39, 115] width 45 height 7
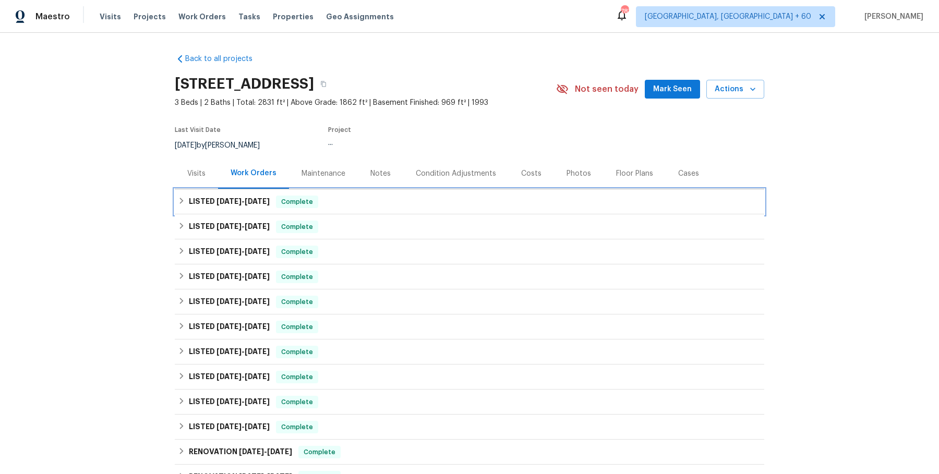
click at [408, 212] on div "LISTED 8/26/25 - 8/30/25 Complete" at bounding box center [469, 201] width 589 height 25
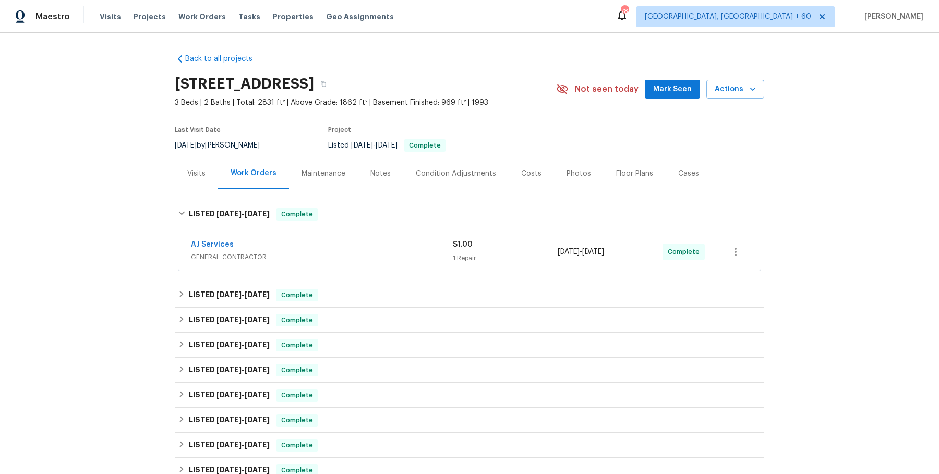
click at [410, 266] on div "AJ Services GENERAL_CONTRACTOR $1.00 1 Repair 8/26/2025 - 8/30/2025 Complete" at bounding box center [469, 252] width 582 height 38
click at [413, 260] on span "GENERAL_CONTRACTOR" at bounding box center [322, 257] width 262 height 10
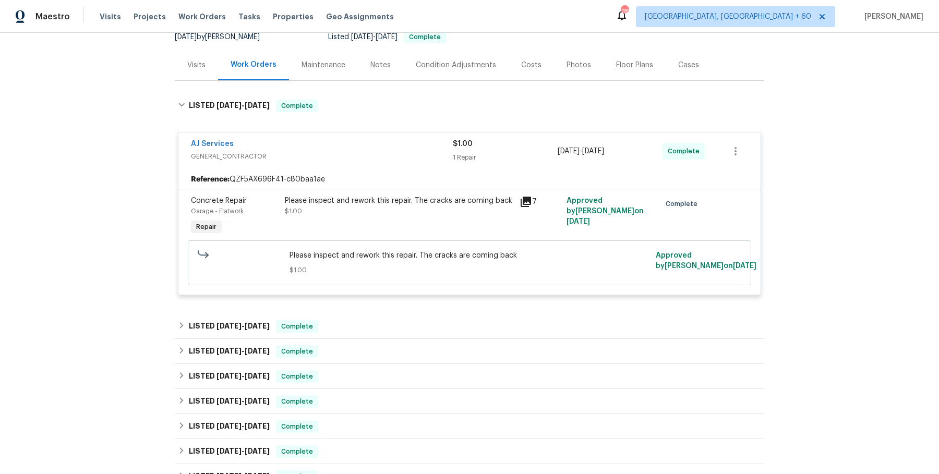
scroll to position [124, 0]
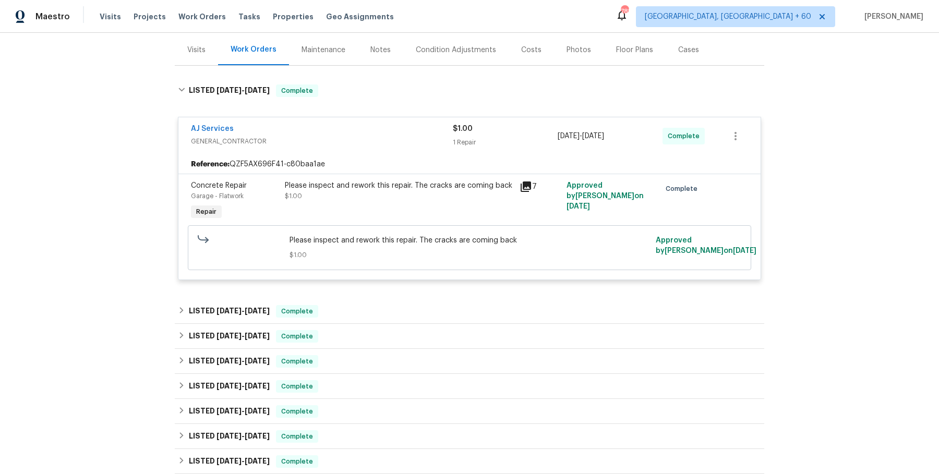
click at [407, 297] on div "Back to all projects 824 N Woodstone Ln, Nashville, TN 37211 3 Beds | 2 Baths |…" at bounding box center [469, 347] width 589 height 850
click at [400, 308] on div "LISTED 8/7/25 - 8/11/25 Complete" at bounding box center [469, 311] width 583 height 13
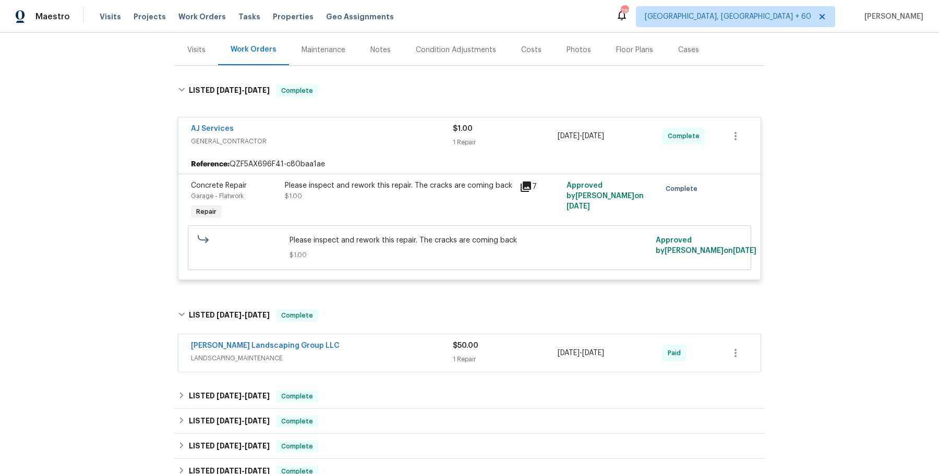
click at [396, 366] on div "Sandoval Landscaping Group LLC LANDSCAPING_MAINTENANCE $50.00 1 Repair 8/7/2025…" at bounding box center [469, 353] width 582 height 38
click at [402, 358] on span "LANDSCAPING_MAINTENANCE" at bounding box center [322, 358] width 262 height 10
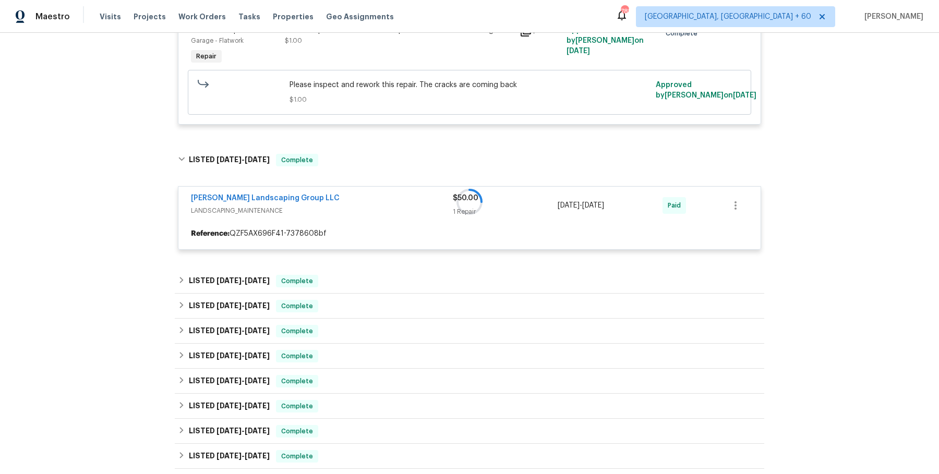
scroll to position [321, 0]
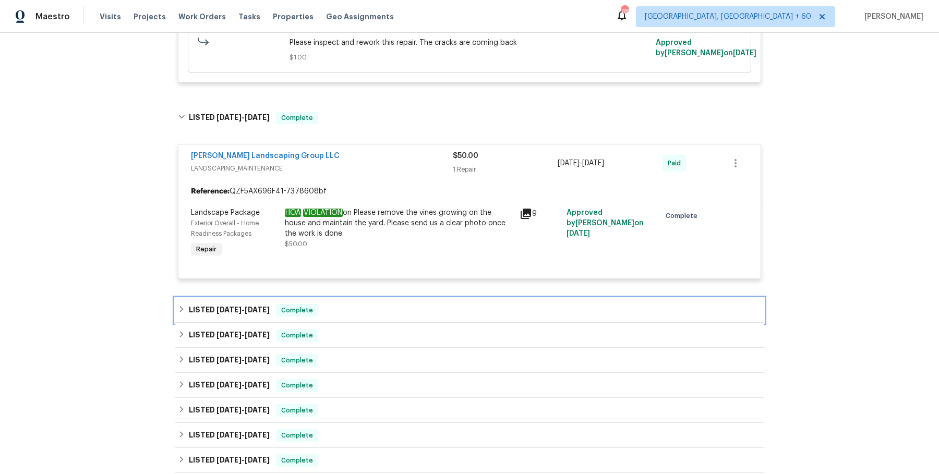
click at [381, 315] on div "LISTED 5/9/25 - 6/26/25 Complete" at bounding box center [469, 310] width 583 height 13
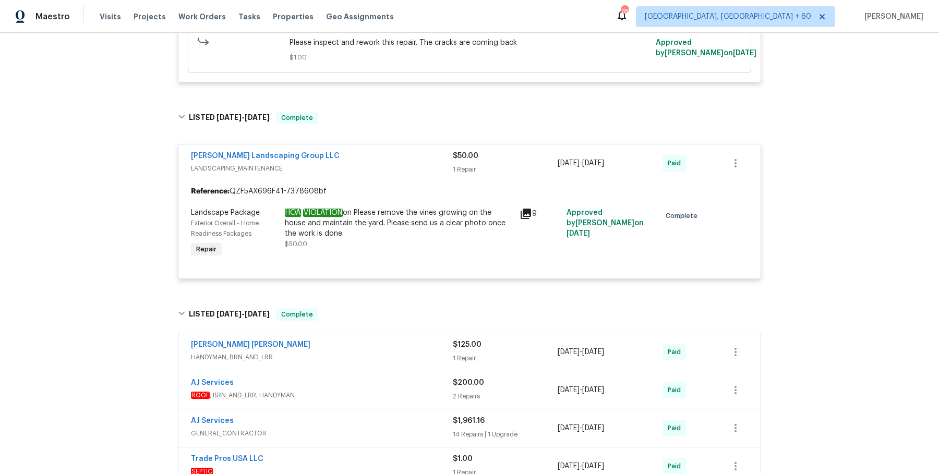
click at [369, 352] on span "HANDYMAN, BRN_AND_LRR" at bounding box center [322, 357] width 262 height 10
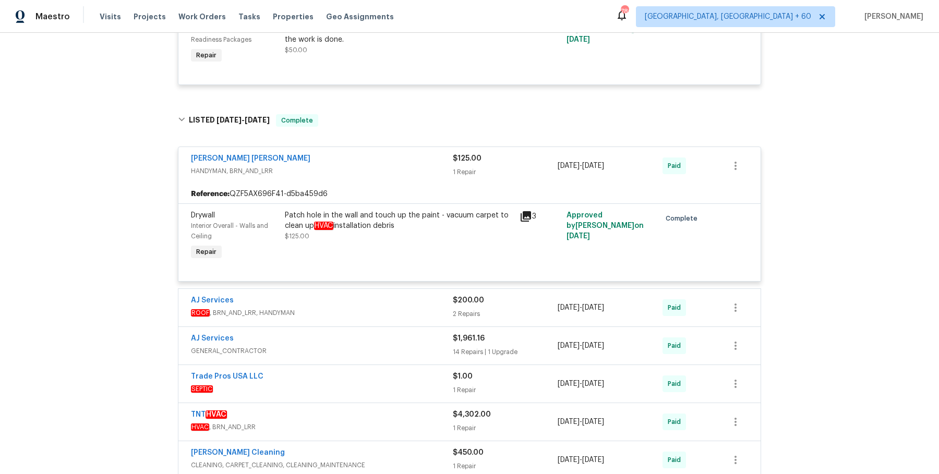
click at [399, 298] on div "AJ Services" at bounding box center [322, 301] width 262 height 13
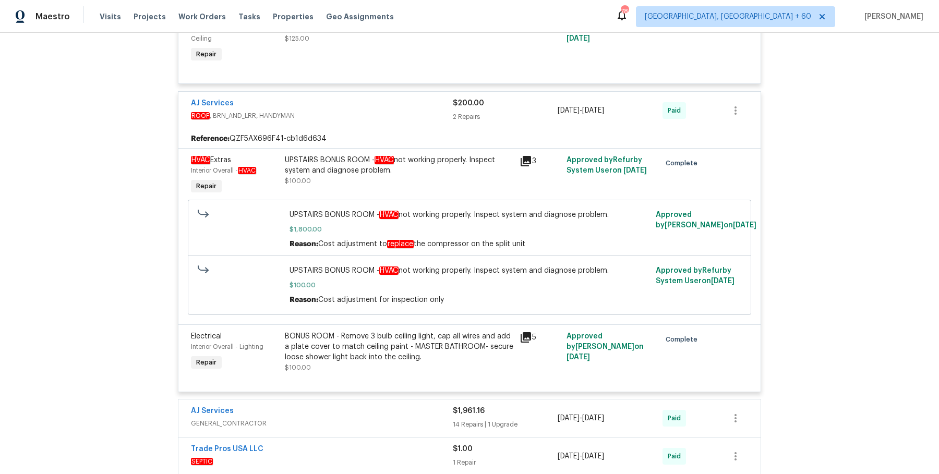
scroll to position [722, 0]
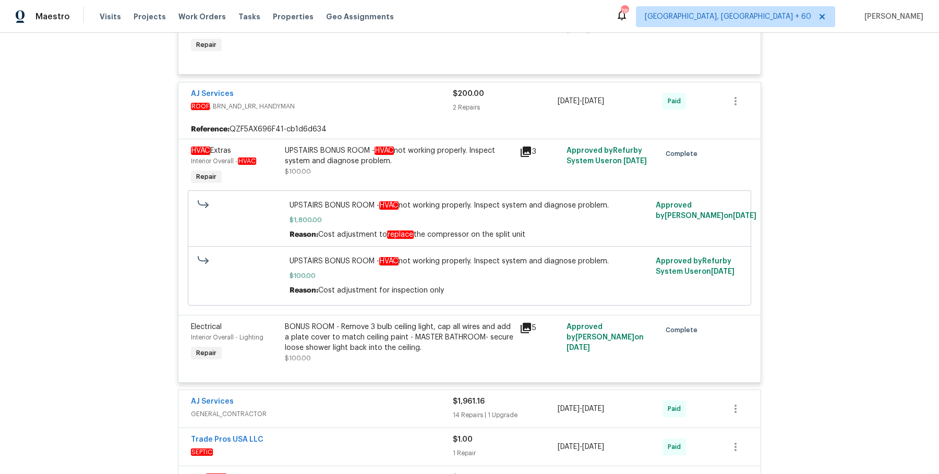
click at [377, 416] on span "GENERAL_CONTRACTOR" at bounding box center [322, 414] width 262 height 10
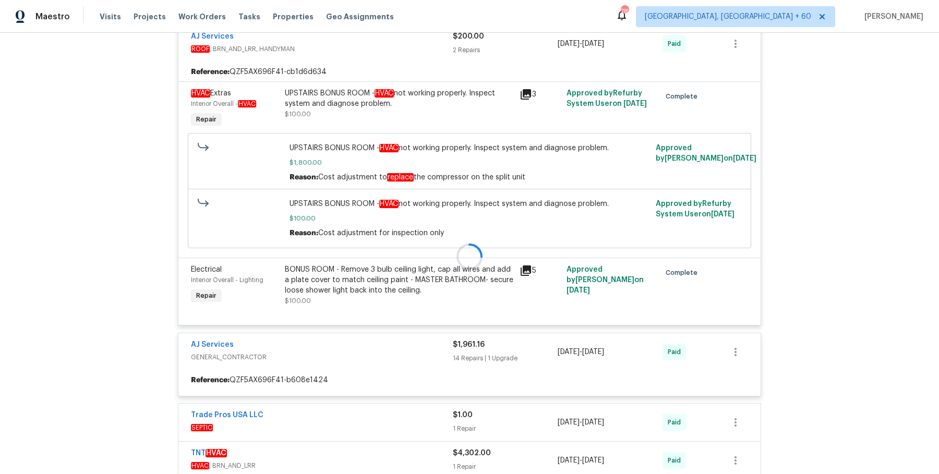
scroll to position [781, 0]
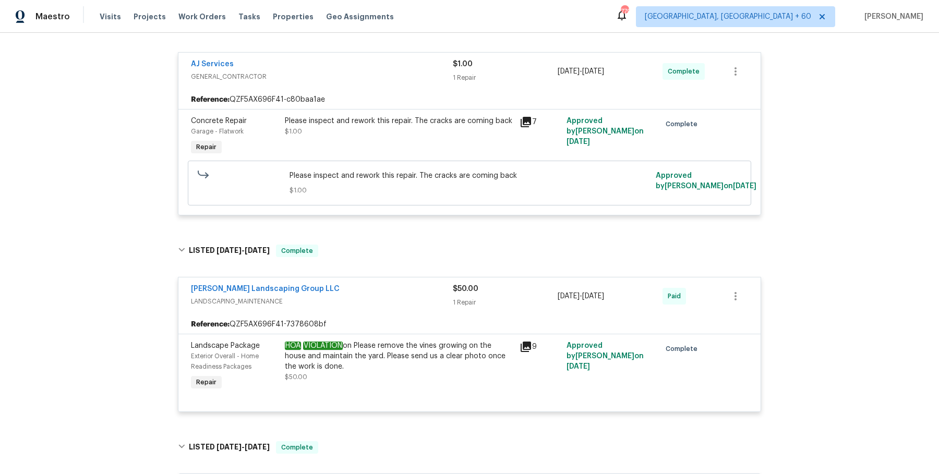
scroll to position [0, 0]
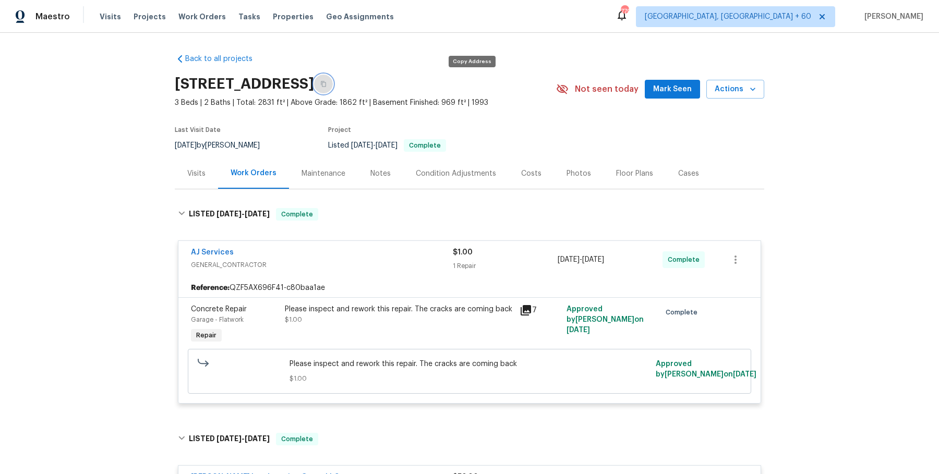
click at [333, 87] on button "button" at bounding box center [323, 84] width 19 height 19
